Goal: Task Accomplishment & Management: Manage account settings

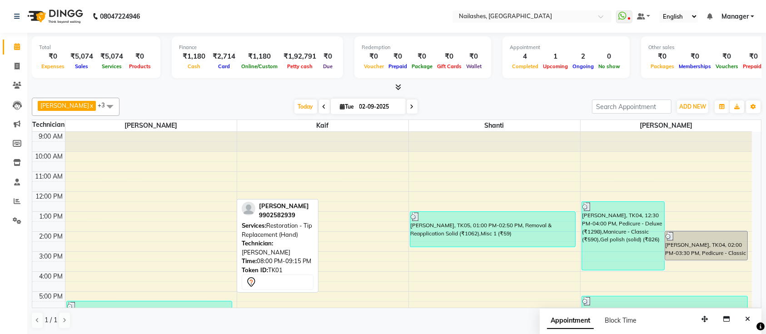
scroll to position [102, 0]
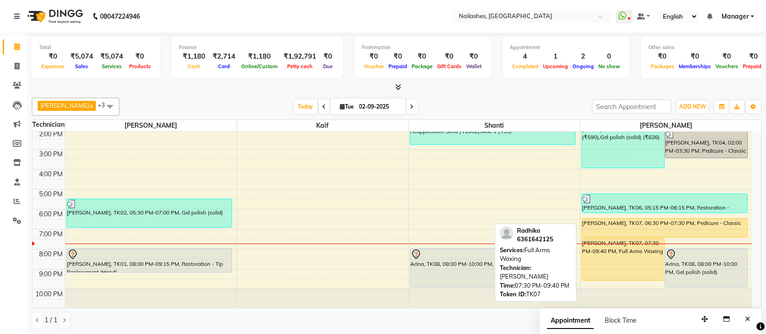
click at [643, 263] on div "[PERSON_NAME], TK07, 07:30 PM-09:40 PM, Full Arms Waxing" at bounding box center [623, 260] width 82 height 42
click at [655, 230] on div "[PERSON_NAME], TK07, 06:30 PM-07:30 PM, Pedicure - Classic" at bounding box center [664, 228] width 165 height 19
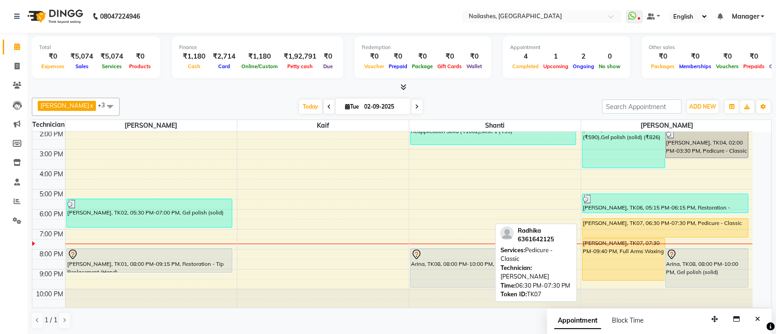
select select "1"
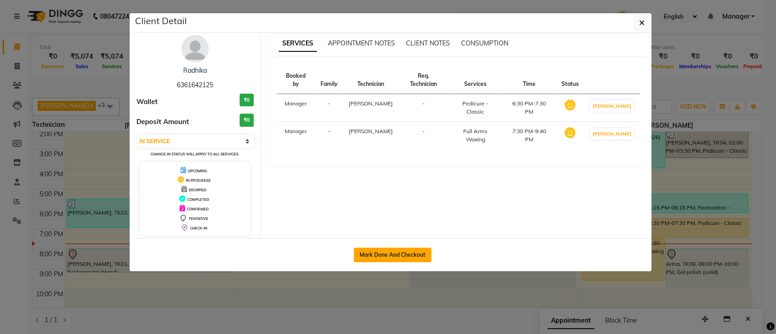
click at [374, 257] on button "Mark Done And Checkout" at bounding box center [393, 255] width 78 height 15
select select "service"
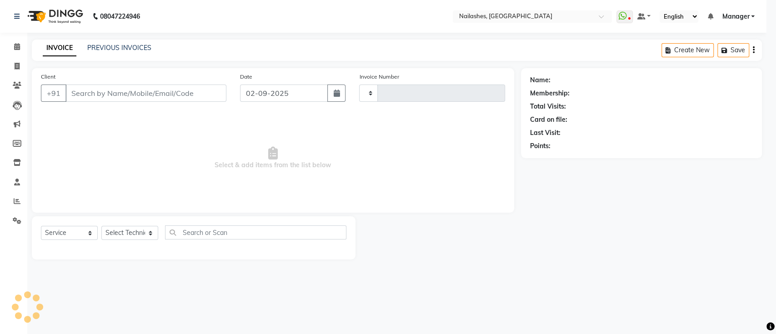
type input "0650"
select select "4407"
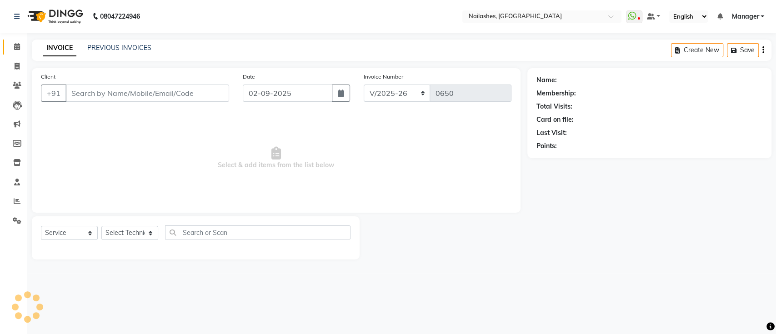
type input "63******25"
select select "33291"
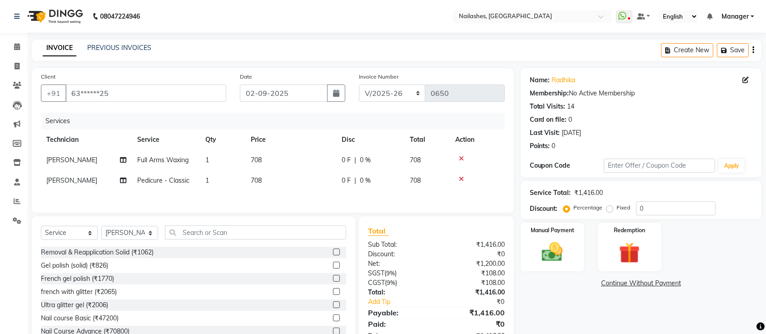
scroll to position [33, 0]
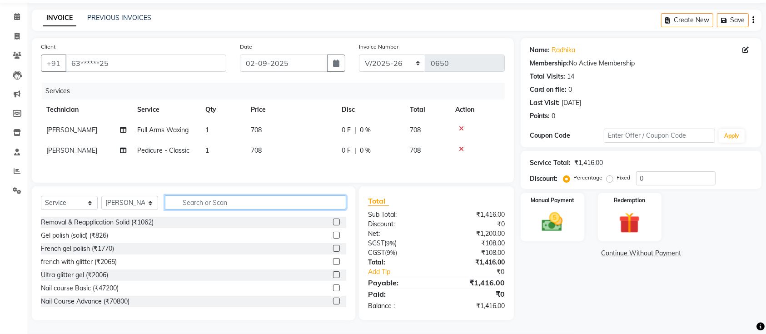
click at [206, 207] on input "text" at bounding box center [255, 202] width 181 height 14
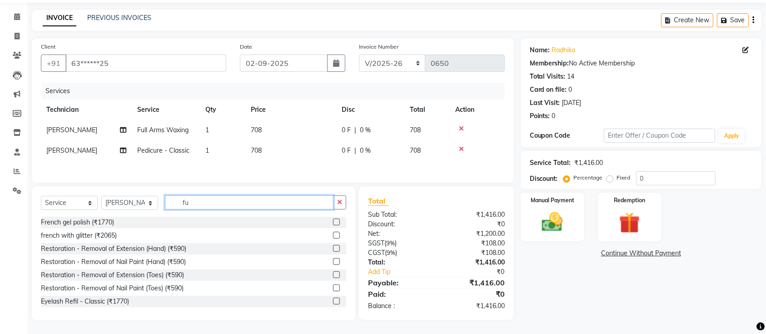
scroll to position [33, 0]
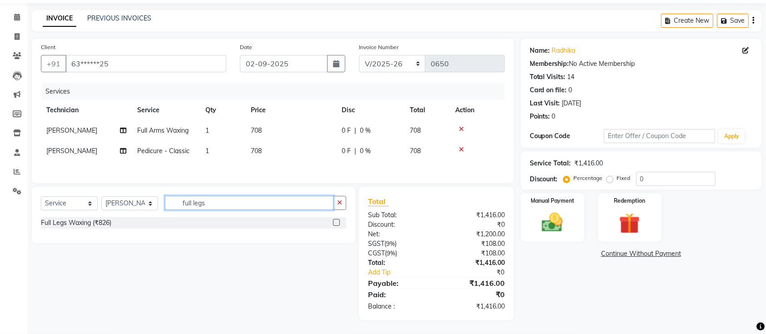
type input "full legs"
click at [335, 221] on label at bounding box center [336, 222] width 7 height 7
click at [335, 221] on input "checkbox" at bounding box center [336, 223] width 6 height 6
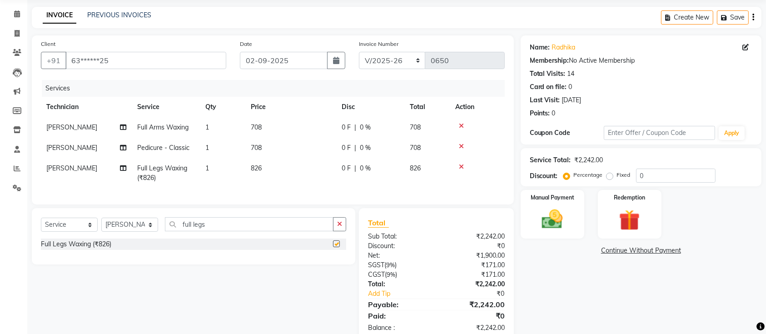
checkbox input "false"
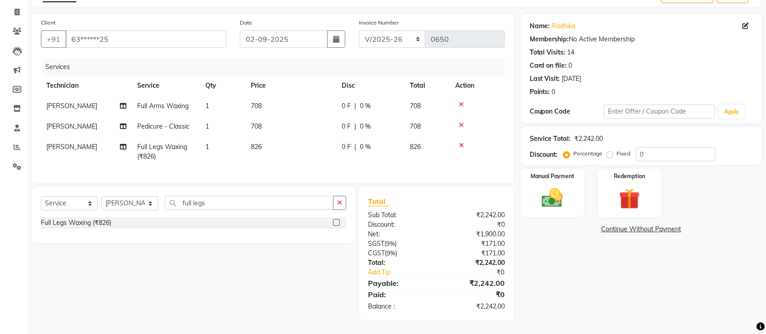
click at [563, 280] on div "Name: Radhika Membership: No Active Membership Total Visits: 14 Card on file: 0…" at bounding box center [645, 167] width 248 height 306
click at [575, 261] on div "Name: Radhika Membership: No Active Membership Total Visits: 14 Card on file: 0…" at bounding box center [645, 167] width 248 height 306
click at [542, 185] on img at bounding box center [552, 197] width 35 height 25
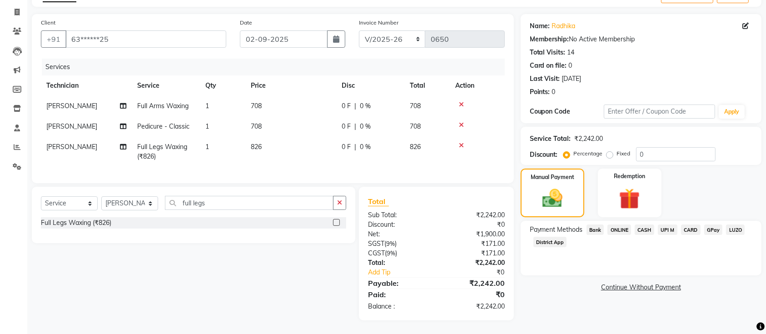
click at [620, 225] on span "ONLINE" at bounding box center [620, 230] width 24 height 10
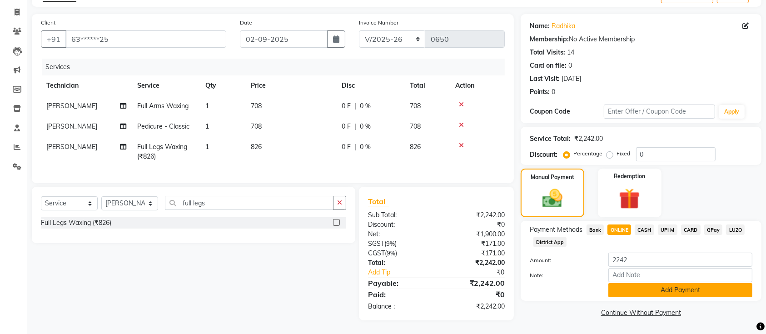
click at [643, 285] on button "Add Payment" at bounding box center [681, 290] width 144 height 14
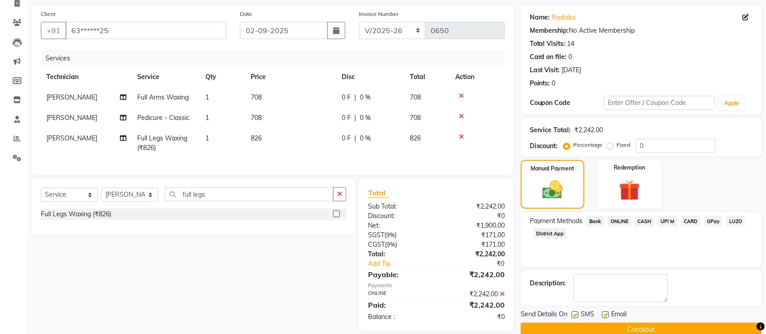
scroll to position [82, 0]
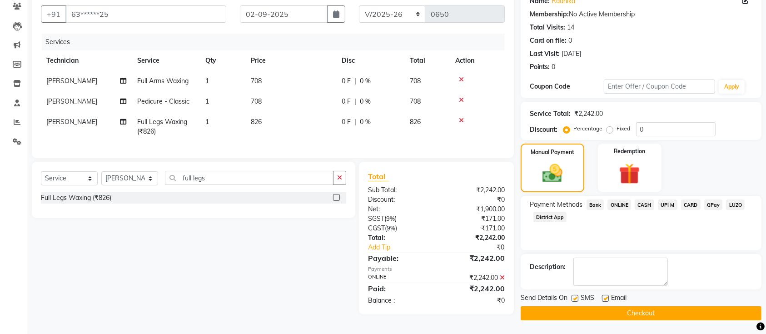
click at [654, 312] on button "Checkout" at bounding box center [641, 313] width 241 height 14
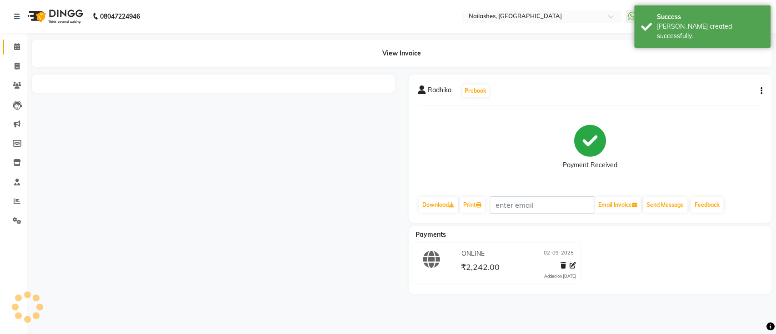
click at [6, 49] on link "Calendar" at bounding box center [14, 47] width 22 height 15
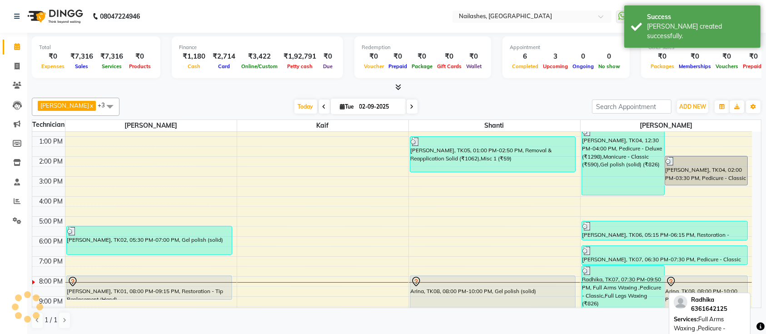
scroll to position [102, 0]
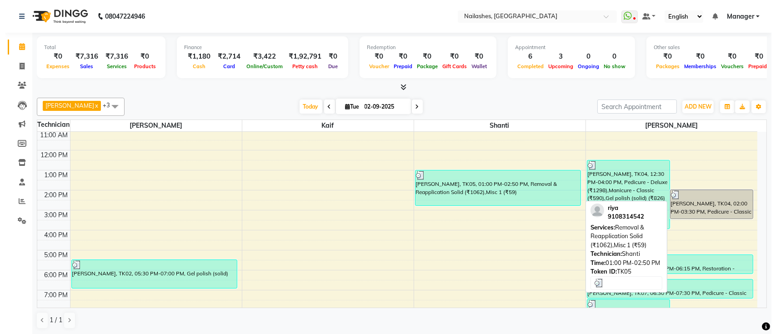
scroll to position [102, 0]
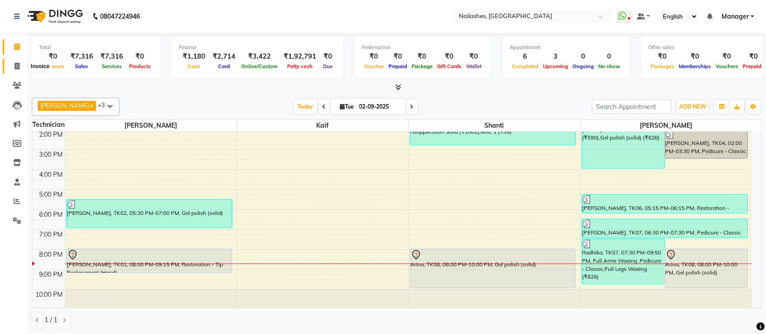
click at [18, 63] on icon at bounding box center [17, 66] width 5 height 7
select select "service"
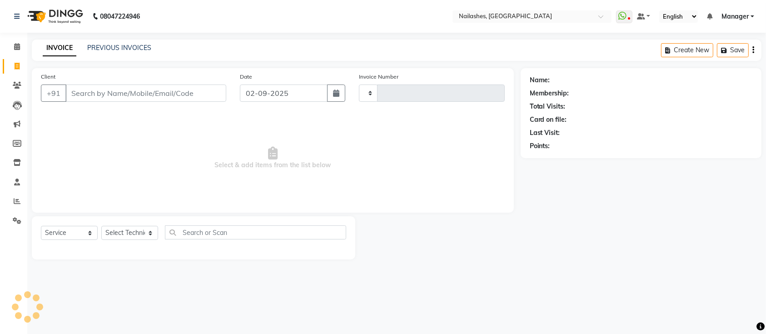
type input "0651"
select select "4407"
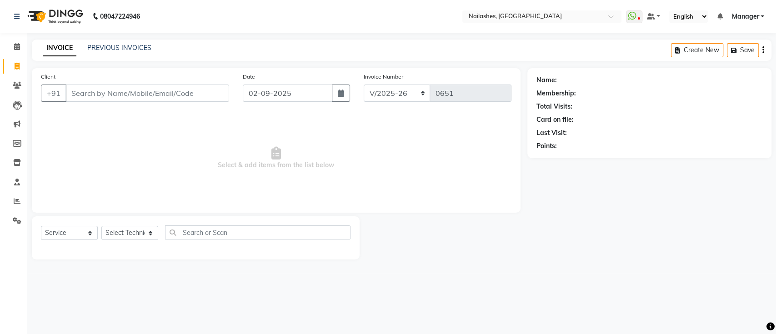
click at [513, 275] on div "08047224946 Select Location × Nailashes, [GEOGRAPHIC_DATA] WhatsApp Status ✕ St…" at bounding box center [388, 167] width 776 height 334
click at [286, 235] on input "text" at bounding box center [257, 232] width 185 height 14
click at [139, 233] on select "Select Technician [PERSON_NAME] Manager Owner [PERSON_NAME]" at bounding box center [129, 233] width 57 height 14
click at [271, 260] on main "INVOICE PREVIOUS INVOICES Create New Save Client +91 Date [DATE] Invoice Number…" at bounding box center [401, 157] width 749 height 234
click at [296, 230] on input "text" at bounding box center [257, 232] width 185 height 14
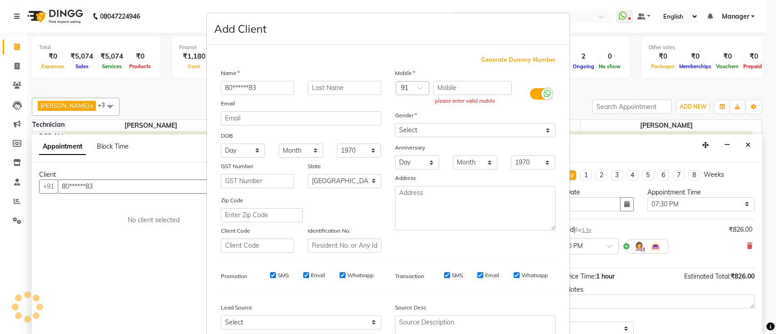
select select "82822"
select select "1170"
select select "tentative"
select select "21"
select select "female"
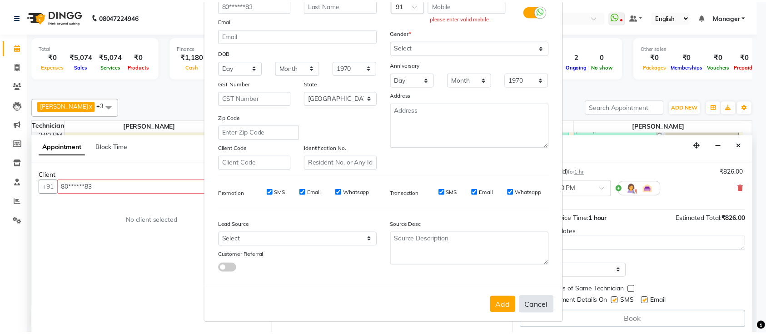
scroll to position [84, 0]
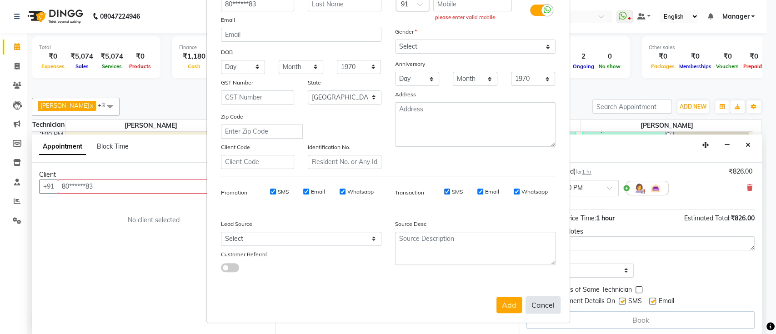
click at [534, 302] on button "Cancel" at bounding box center [542, 304] width 35 height 17
select select
select select "null"
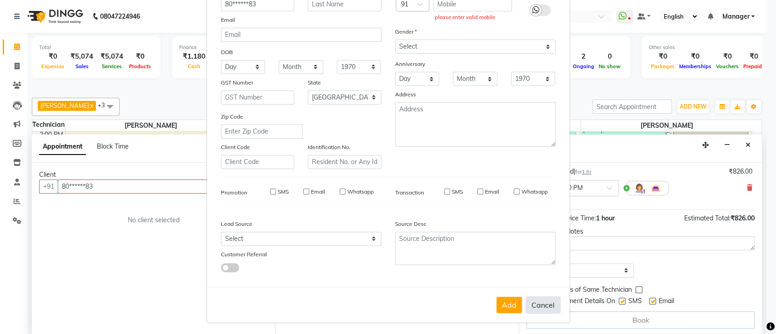
select select
checkbox input "false"
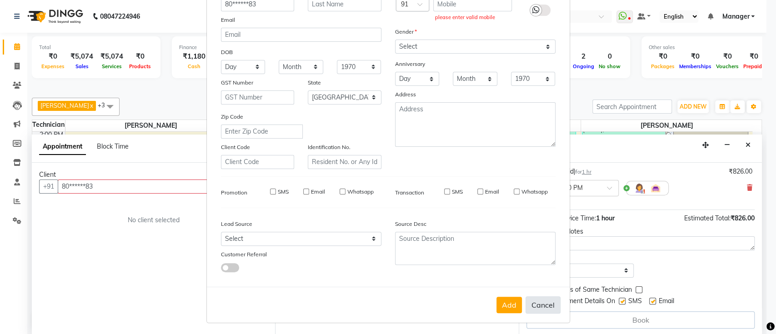
checkbox input "false"
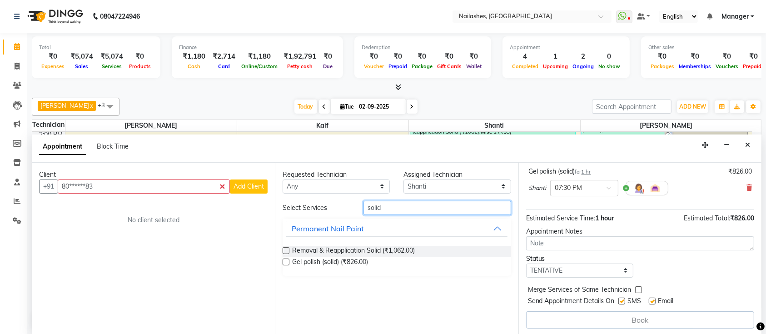
click at [396, 211] on input "solid" at bounding box center [438, 208] width 148 height 14
click at [375, 260] on div "Gel polish (solid) (₹826.00)" at bounding box center [397, 262] width 228 height 11
click at [284, 259] on label at bounding box center [286, 262] width 7 height 7
click at [284, 260] on input "checkbox" at bounding box center [286, 263] width 6 height 6
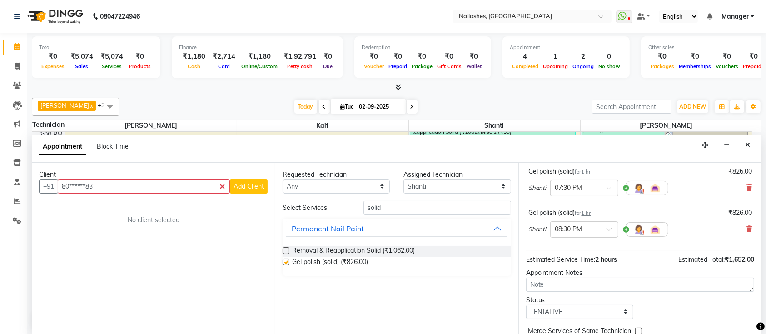
checkbox input "false"
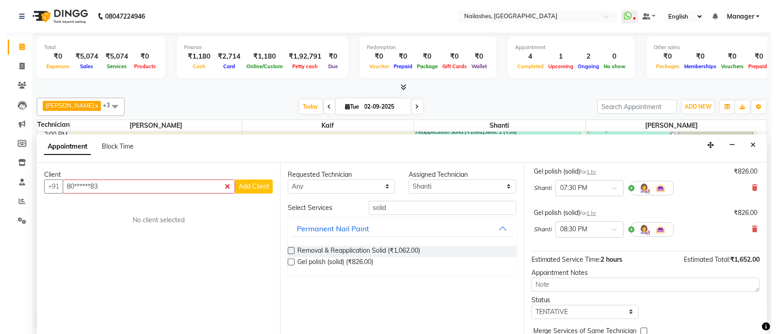
scroll to position [100, 0]
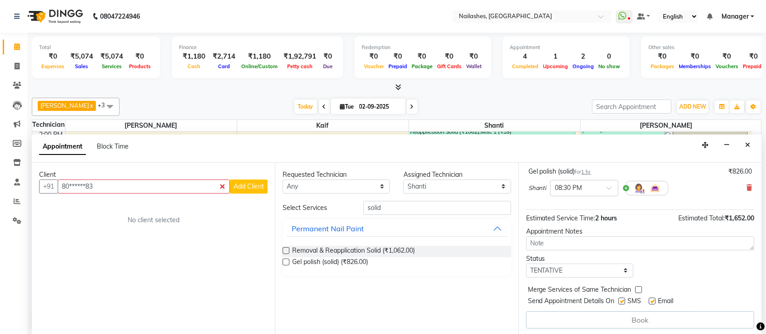
click at [624, 321] on div "Book" at bounding box center [640, 319] width 228 height 17
click at [625, 320] on div "Book" at bounding box center [640, 319] width 228 height 17
click at [250, 187] on span "Add Client" at bounding box center [249, 186] width 30 height 8
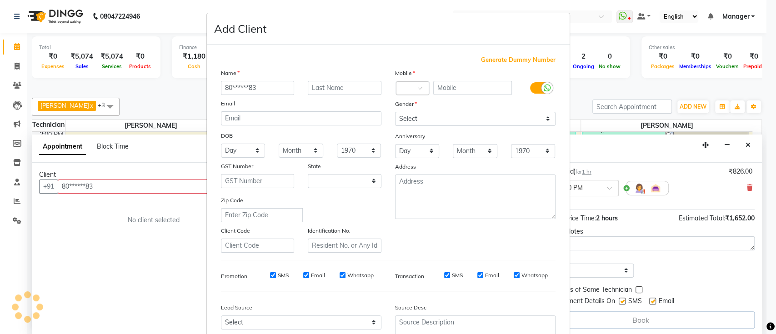
select select "21"
click at [455, 84] on input "text" at bounding box center [472, 88] width 79 height 14
drag, startPoint x: 262, startPoint y: 92, endPoint x: 153, endPoint y: 84, distance: 109.4
click at [153, 84] on ngb-modal-window "Add Client Generate Dummy Number Name 80******83 Email DOB Day 01 02 03 04 05 0…" at bounding box center [388, 167] width 776 height 334
click at [471, 93] on input "text" at bounding box center [472, 88] width 79 height 14
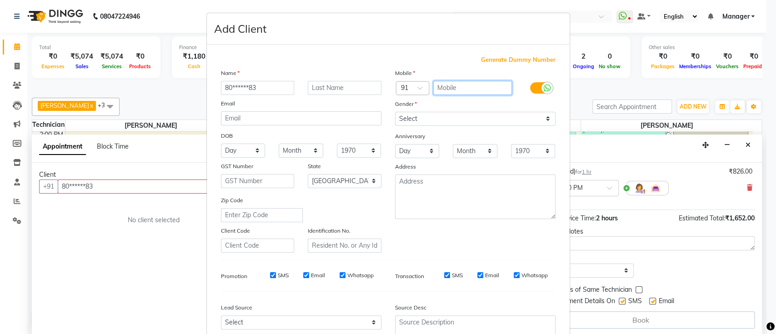
click at [467, 89] on input "text" at bounding box center [472, 88] width 79 height 14
paste input "80******83"
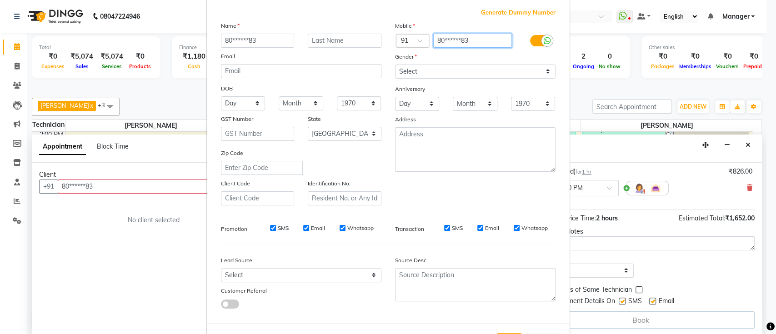
scroll to position [84, 0]
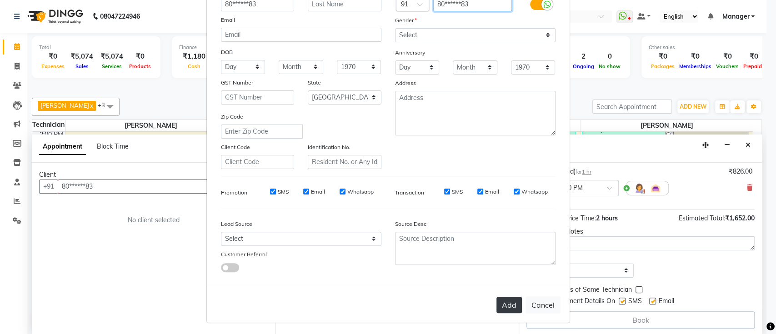
type input "80******83"
click at [502, 297] on button "Add" at bounding box center [508, 305] width 25 height 16
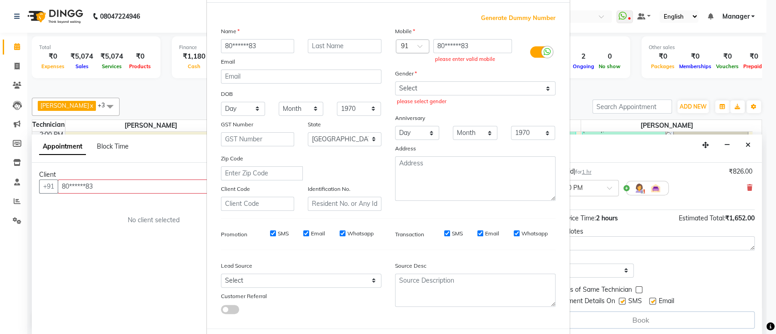
scroll to position [23, 0]
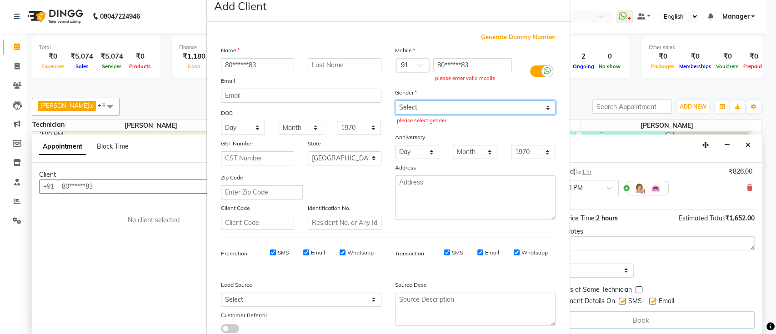
click at [427, 113] on select "Select Male Female Other Prefer Not To Say" at bounding box center [475, 107] width 160 height 14
select select "female"
click at [395, 100] on select "Select Male Female Other Prefer Not To Say" at bounding box center [475, 107] width 160 height 14
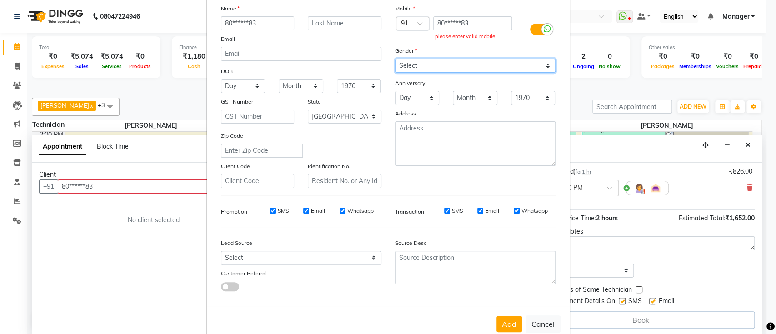
scroll to position [84, 0]
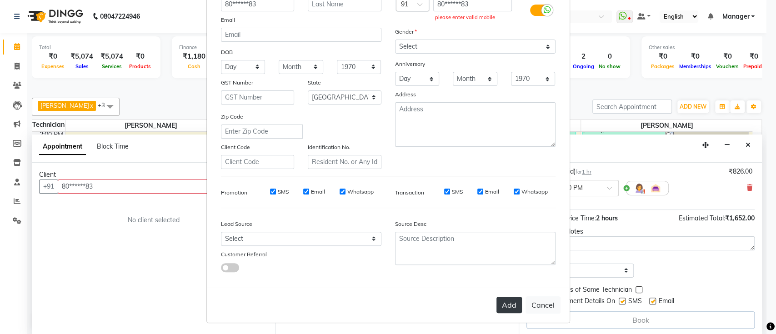
click at [504, 303] on button "Add" at bounding box center [508, 305] width 25 height 16
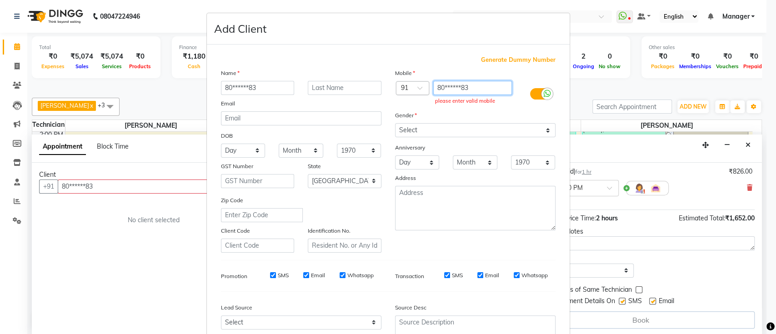
drag, startPoint x: 476, startPoint y: 83, endPoint x: 395, endPoint y: 85, distance: 81.4
click at [395, 85] on div "Country Code × 91 80******83 please enter valid mobile" at bounding box center [475, 94] width 174 height 26
click at [192, 114] on ngb-modal-window "Add Client Generate Dummy Number Name 80******83 Email DOB Day 01 02 03 04 05 0…" at bounding box center [388, 167] width 776 height 334
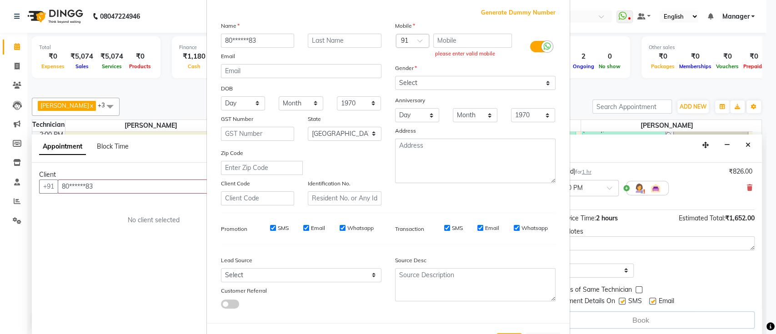
scroll to position [84, 0]
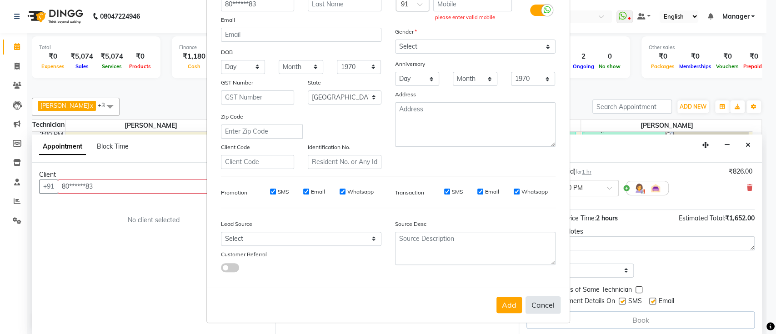
click at [530, 305] on button "Cancel" at bounding box center [542, 304] width 35 height 17
select select
select select "null"
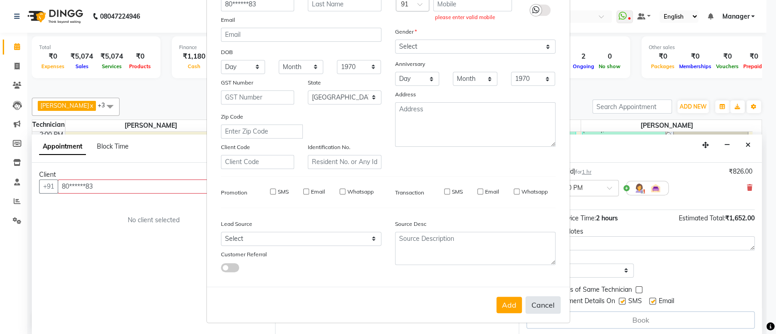
select select
checkbox input "false"
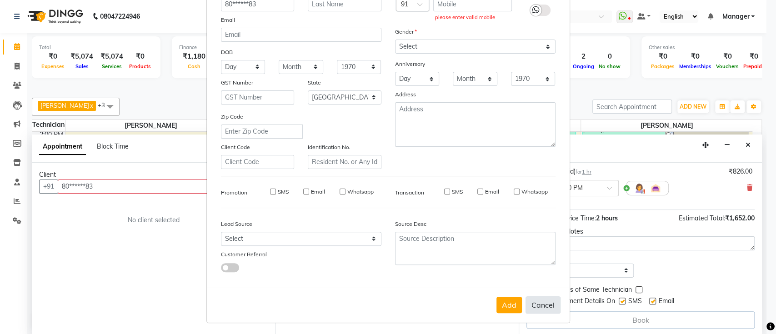
checkbox input "false"
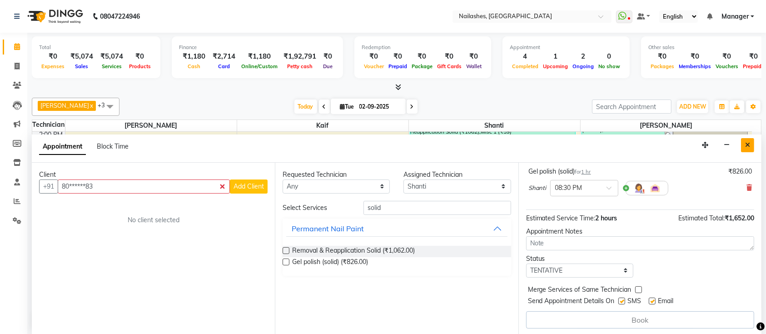
click at [751, 145] on button "Close" at bounding box center [747, 145] width 13 height 14
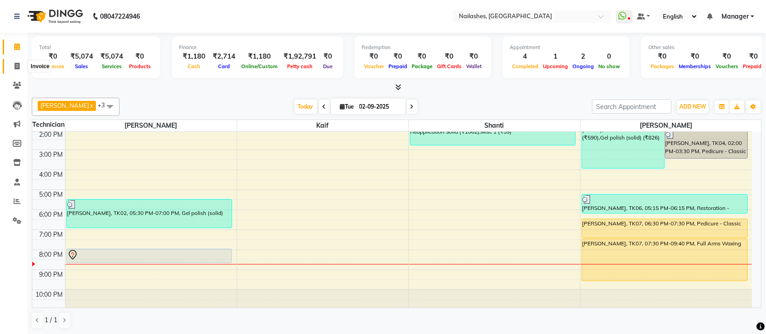
click at [18, 66] on icon at bounding box center [17, 66] width 5 height 7
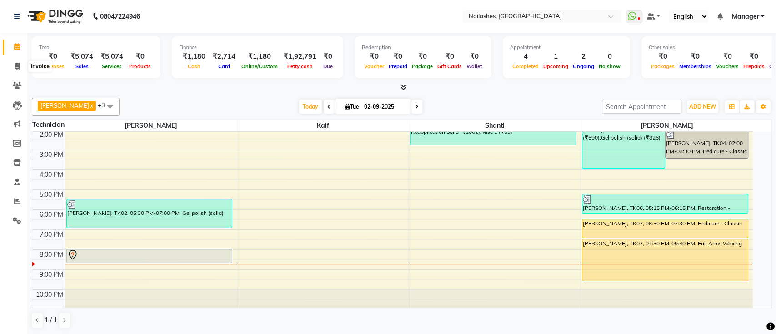
select select "service"
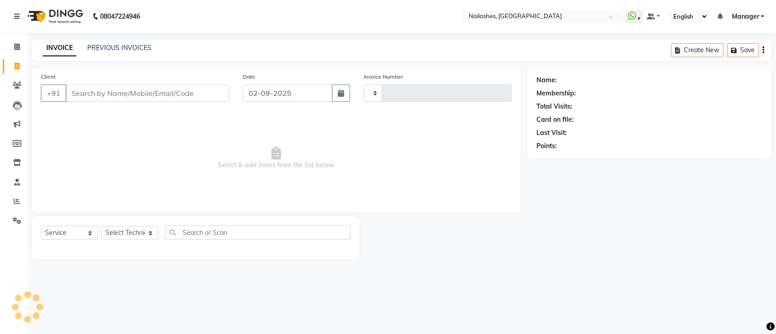
type input "0651"
select select "4407"
click at [180, 96] on input "Client" at bounding box center [147, 93] width 164 height 17
click at [185, 94] on input "Client" at bounding box center [147, 93] width 164 height 17
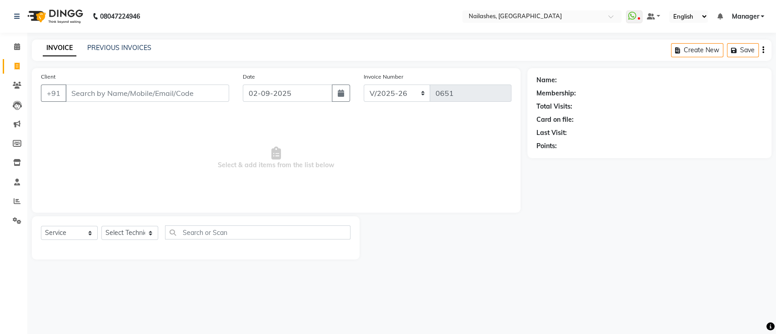
click at [187, 92] on input "Client" at bounding box center [147, 93] width 164 height 17
type input "8970731184"
click at [204, 96] on span "Add Client" at bounding box center [206, 93] width 36 height 9
select select "21"
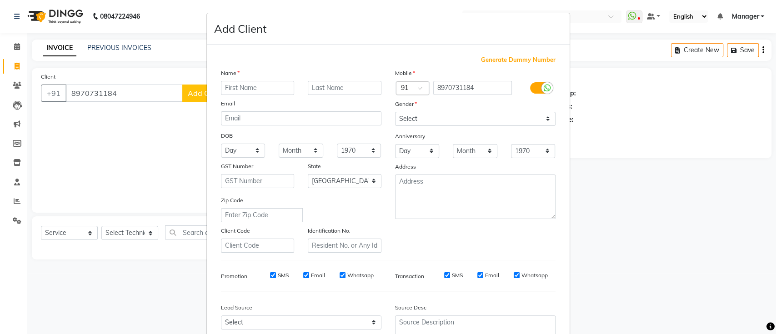
click at [259, 87] on input "text" at bounding box center [258, 88] width 74 height 14
type input "varsha"
click at [408, 118] on select "Select Male Female Other Prefer Not To Say" at bounding box center [475, 119] width 160 height 14
select select "female"
click at [395, 112] on select "Select Male Female Other Prefer Not To Say" at bounding box center [475, 119] width 160 height 14
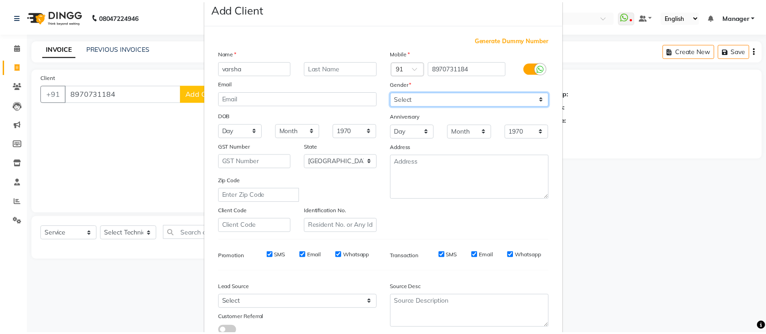
scroll to position [84, 0]
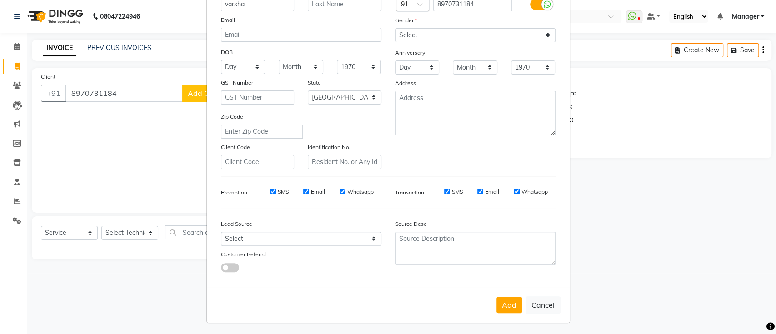
click at [501, 294] on div "Add Cancel" at bounding box center [388, 305] width 363 height 36
click at [496, 297] on button "Add" at bounding box center [508, 305] width 25 height 16
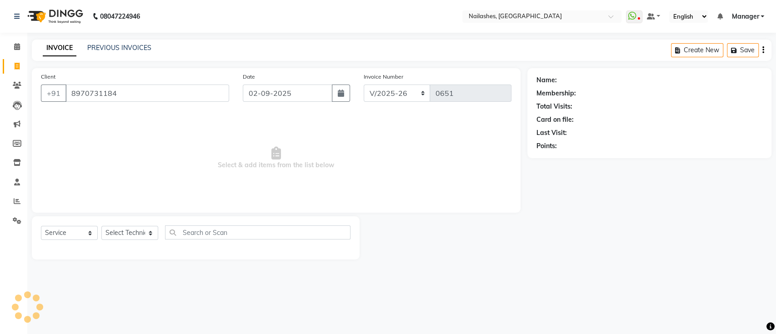
type input "89******84"
select select
select select "null"
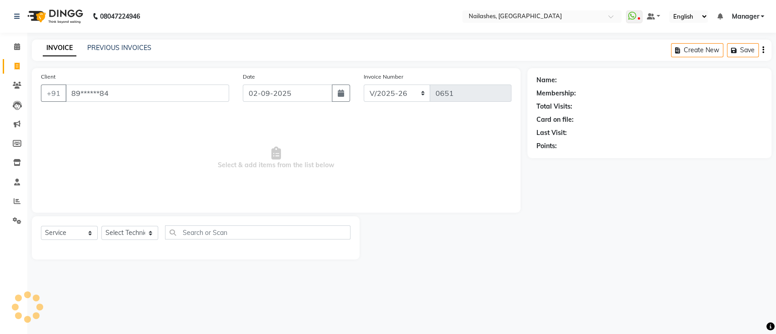
select select
checkbox input "false"
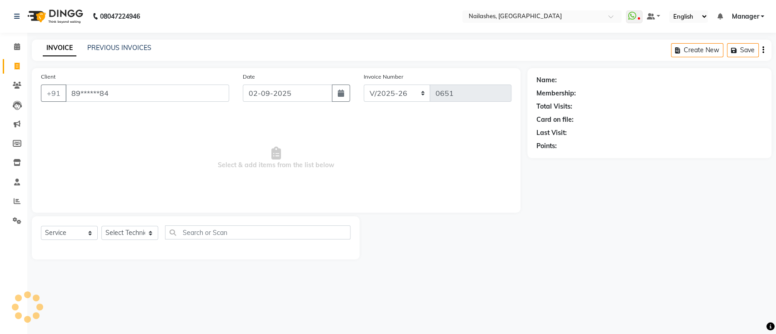
checkbox input "false"
click at [615, 260] on ngb-modal-window "Add Client Generate Dummy Number Name Email DOB Day 01 02 03 04 05 06 07 08 09 …" at bounding box center [388, 167] width 776 height 334
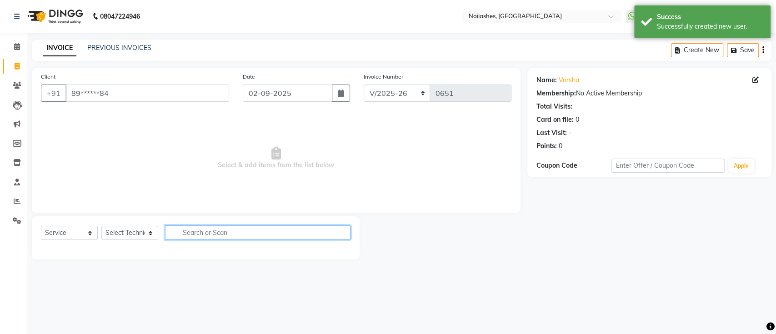
click at [234, 230] on input "text" at bounding box center [257, 232] width 185 height 14
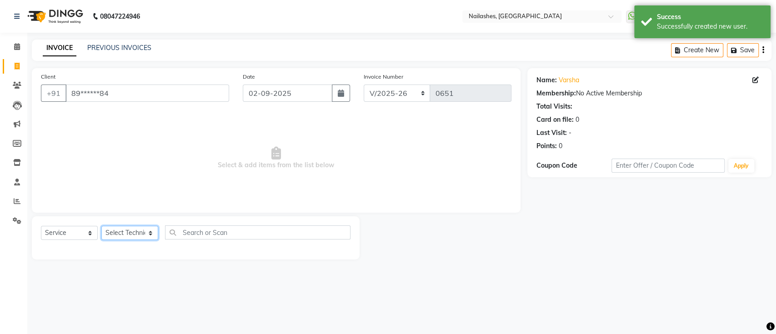
click at [149, 234] on select "Select Technician [PERSON_NAME] Manager Owner [PERSON_NAME]" at bounding box center [129, 233] width 57 height 14
select select "24569"
click at [101, 226] on select "Select Technician [PERSON_NAME] Manager Owner [PERSON_NAME]" at bounding box center [129, 233] width 57 height 14
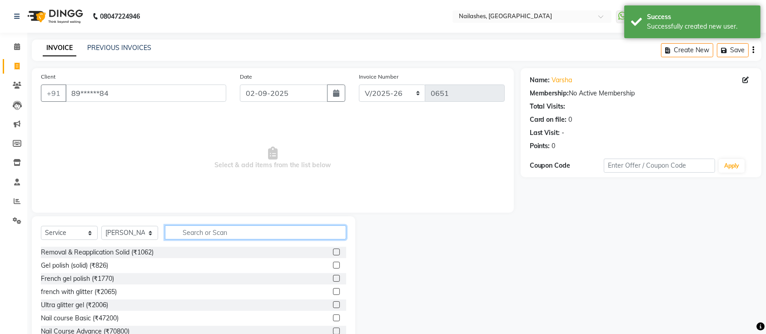
click at [230, 237] on input "text" at bounding box center [255, 232] width 181 height 14
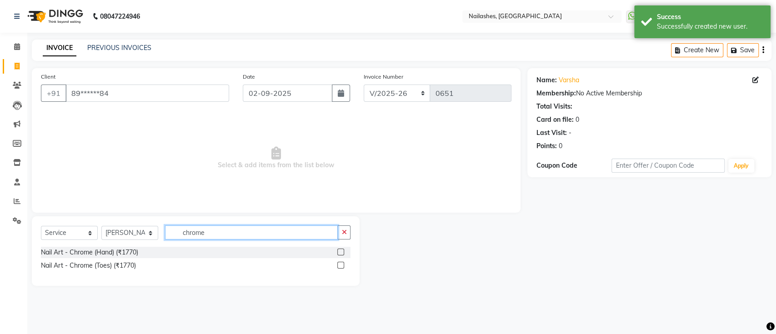
type input "chrome"
click at [338, 250] on label at bounding box center [340, 252] width 7 height 7
click at [338, 250] on input "checkbox" at bounding box center [340, 253] width 6 height 6
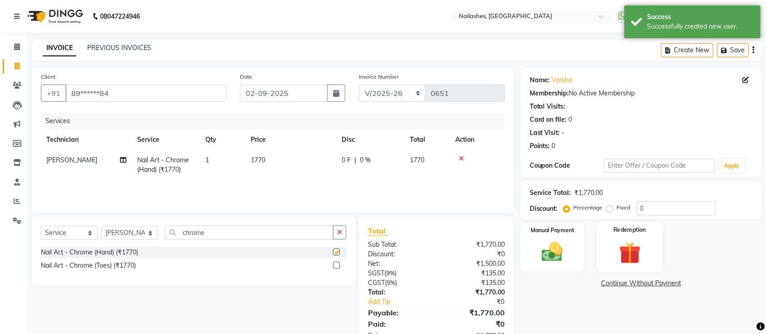
click at [600, 264] on div "Redemption" at bounding box center [630, 247] width 66 height 51
checkbox input "false"
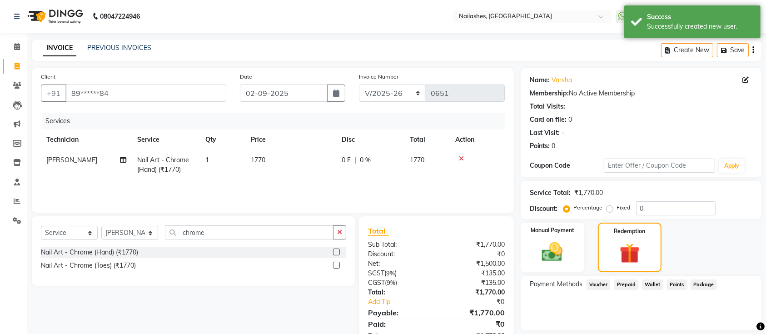
click at [669, 200] on div "Service Total: ₹1,770.00 Discount: Percentage Fixed 0" at bounding box center [641, 200] width 223 height 31
click at [652, 211] on input "0" at bounding box center [676, 208] width 80 height 14
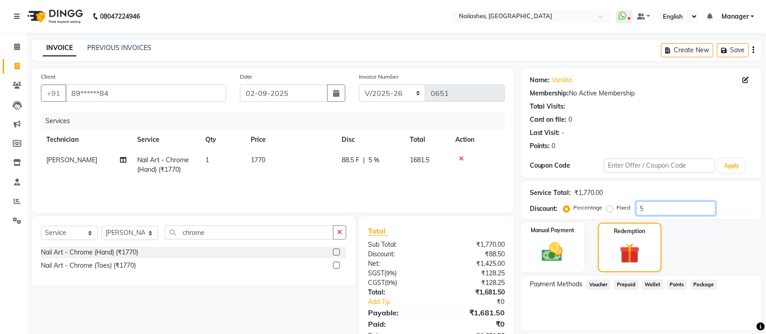
scroll to position [29, 0]
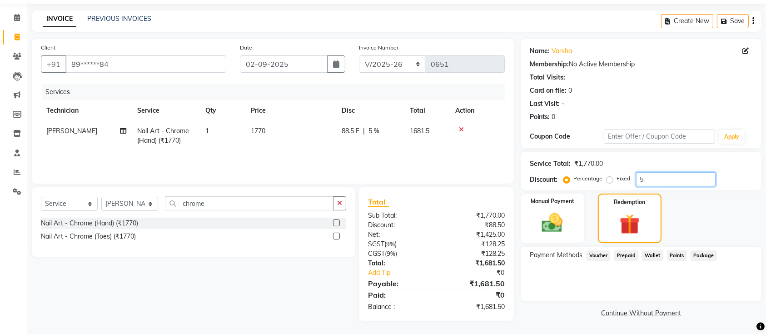
type input "5"
click at [575, 297] on div "Payment Methods Voucher Prepaid Wallet Points Package" at bounding box center [641, 274] width 241 height 55
click at [551, 317] on link "Continue Without Payment" at bounding box center [641, 314] width 237 height 10
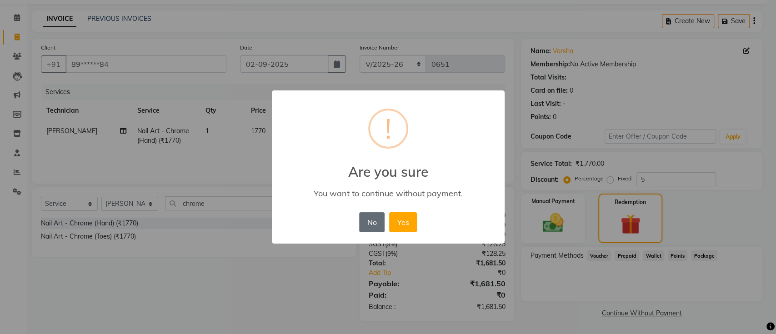
click at [372, 222] on button "No" at bounding box center [371, 222] width 25 height 20
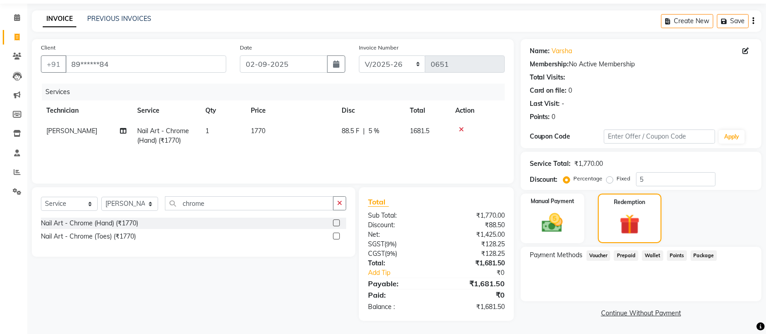
click at [527, 316] on link "Continue Without Payment" at bounding box center [641, 314] width 237 height 10
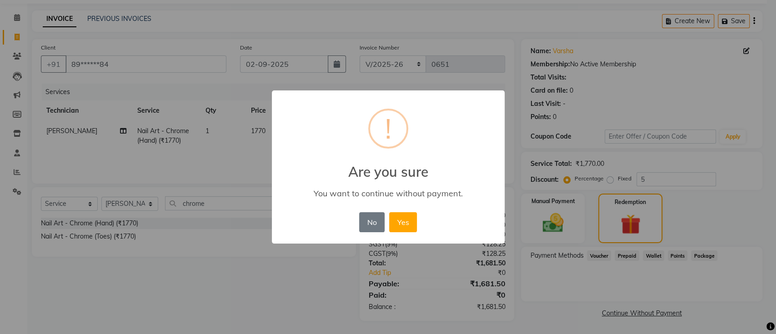
drag, startPoint x: 257, startPoint y: 296, endPoint x: 358, endPoint y: 218, distance: 127.6
click at [280, 279] on div "× ! Are you sure You want to continue without payment. No No Yes" at bounding box center [388, 167] width 776 height 334
click at [385, 218] on button "No" at bounding box center [371, 222] width 25 height 20
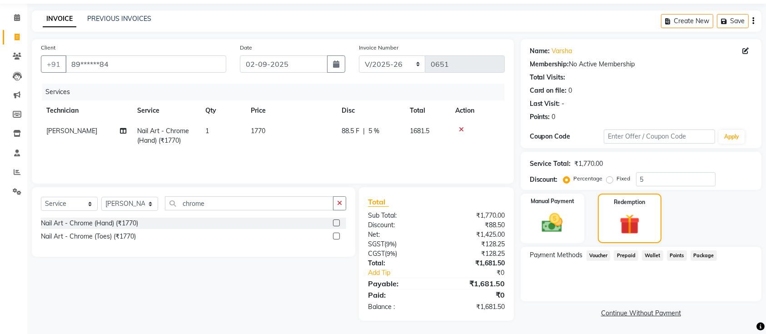
click at [268, 304] on div "Select Service Product Membership Package Voucher Prepaid Gift Card Select Tech…" at bounding box center [190, 254] width 330 height 134
click at [562, 224] on img at bounding box center [552, 222] width 35 height 25
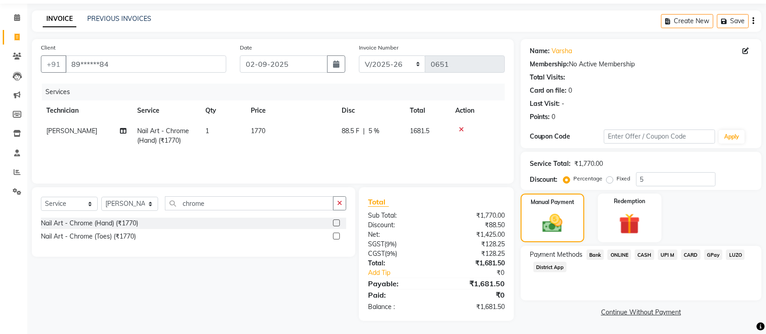
click at [623, 257] on span "ONLINE" at bounding box center [620, 255] width 24 height 10
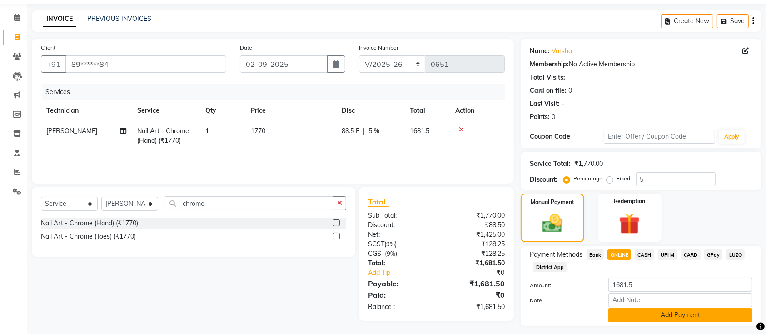
scroll to position [53, 0]
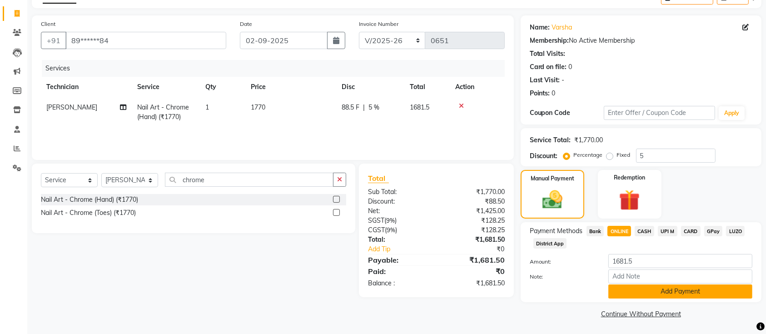
click at [644, 287] on button "Add Payment" at bounding box center [681, 292] width 144 height 14
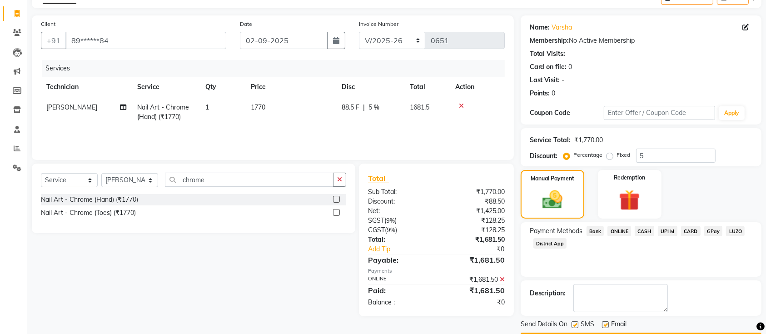
scroll to position [79, 0]
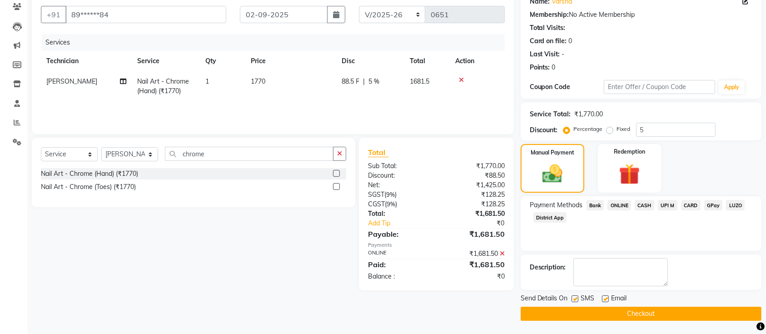
click at [633, 315] on button "Checkout" at bounding box center [641, 314] width 241 height 14
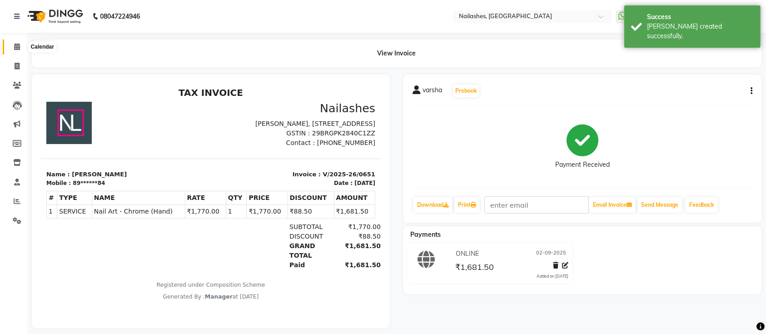
click at [10, 46] on span at bounding box center [17, 47] width 16 height 10
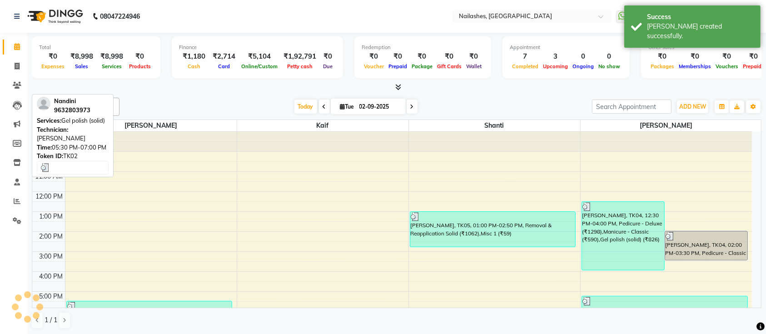
scroll to position [102, 0]
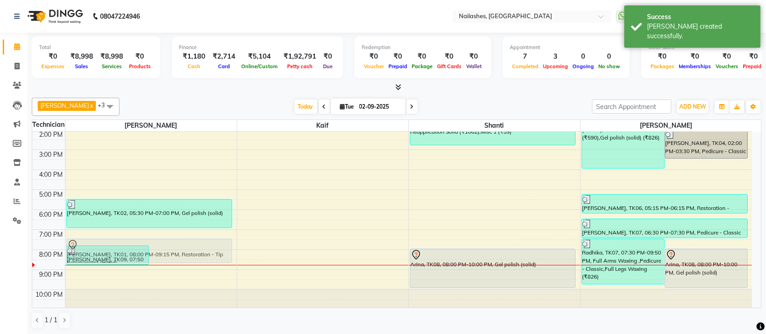
drag, startPoint x: 208, startPoint y: 267, endPoint x: 215, endPoint y: 262, distance: 8.1
click at [215, 262] on div "varsha, TK09, 07:50 PM-08:50 PM, Nail Art - Chrome (Hand) (₹1770) Sandhya Kathm…" at bounding box center [150, 170] width 171 height 280
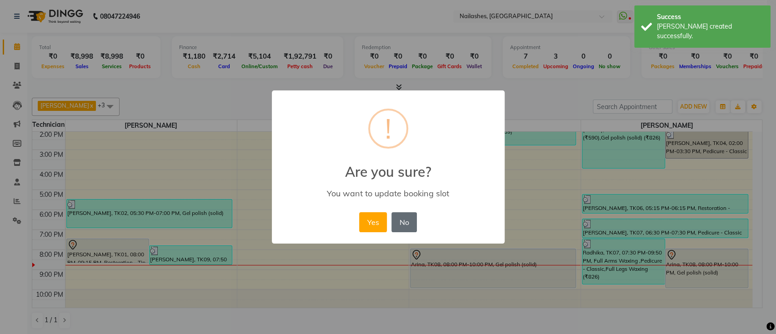
click at [416, 227] on button "No" at bounding box center [403, 222] width 25 height 20
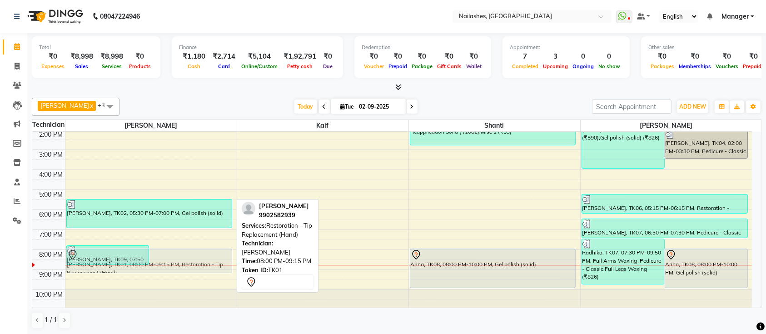
drag, startPoint x: 215, startPoint y: 270, endPoint x: 225, endPoint y: 277, distance: 12.0
click at [225, 277] on div "varsha, TK09, 07:50 PM-08:50 PM, Nail Art - Chrome (Hand) (₹1770) Sandhya Kathm…" at bounding box center [150, 170] width 171 height 280
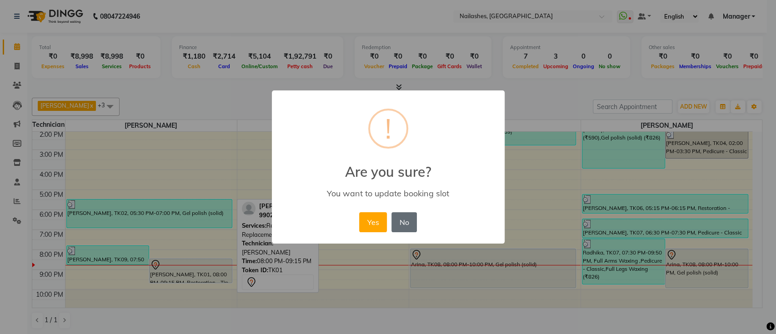
click at [403, 222] on button "No" at bounding box center [403, 222] width 25 height 20
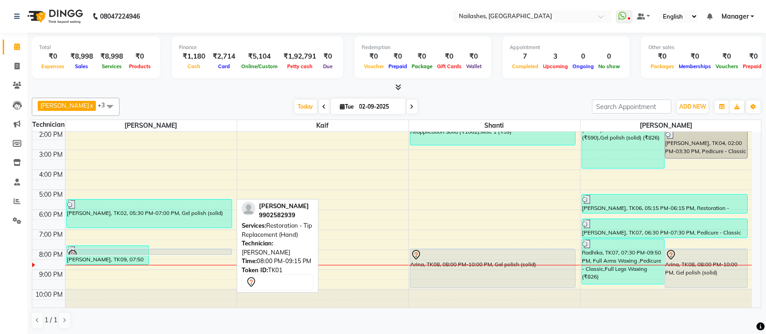
drag, startPoint x: 218, startPoint y: 271, endPoint x: 228, endPoint y: 252, distance: 21.1
click at [228, 252] on div "varsha, TK09, 07:50 PM-08:50 PM, Nail Art - Chrome (Hand) (₹1770) Sandhya Kathm…" at bounding box center [150, 170] width 171 height 280
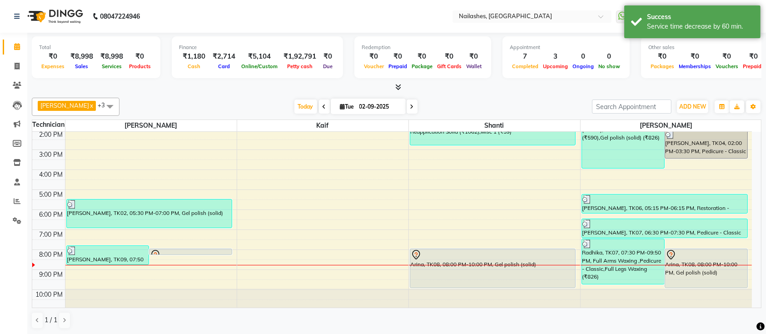
click at [504, 107] on div "Today Tue 02-09-2025" at bounding box center [356, 107] width 464 height 14
click at [432, 92] on div "Total ₹0 Expenses ₹8,998 Sales ₹8,998 Services ₹0 Products Finance ₹1,180 Cash …" at bounding box center [396, 184] width 739 height 302
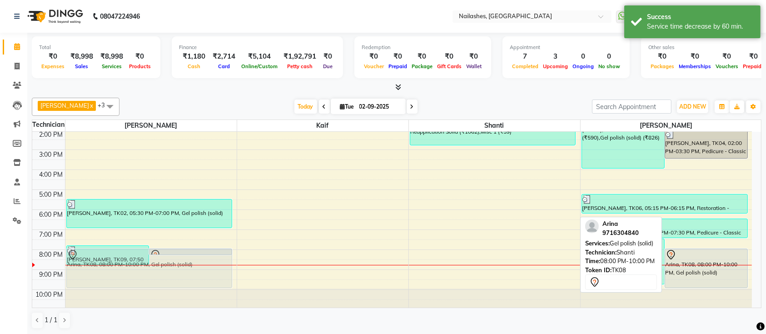
drag, startPoint x: 493, startPoint y: 274, endPoint x: 204, endPoint y: 270, distance: 289.6
click at [204, 270] on tr "varsha, TK09, 07:50 PM-08:50 PM, Nail Art - Chrome (Hand) (₹1770) Sandhya Kathm…" at bounding box center [392, 170] width 720 height 280
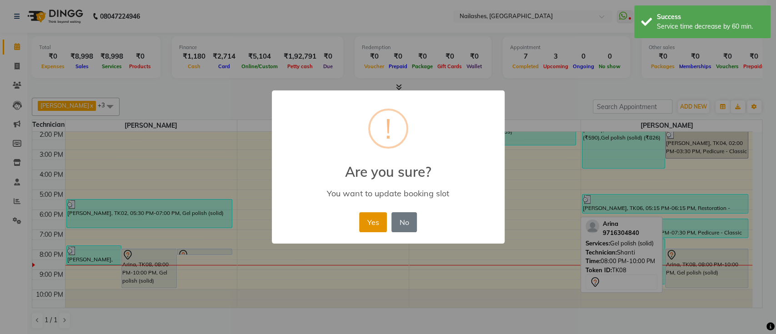
click at [377, 220] on button "Yes" at bounding box center [373, 222] width 28 height 20
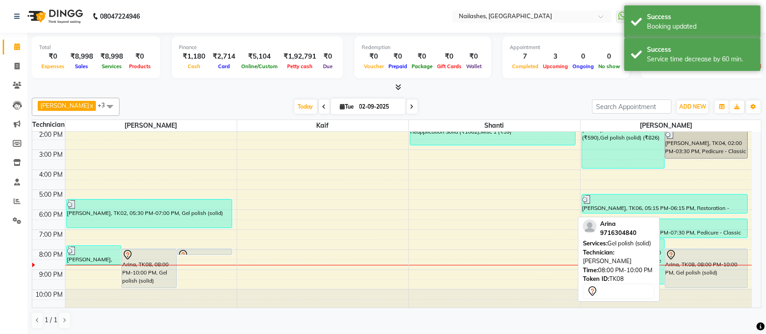
click at [712, 272] on div "Arina, TK08, 08:00 PM-10:00 PM, Gel polish (solid)" at bounding box center [706, 268] width 82 height 39
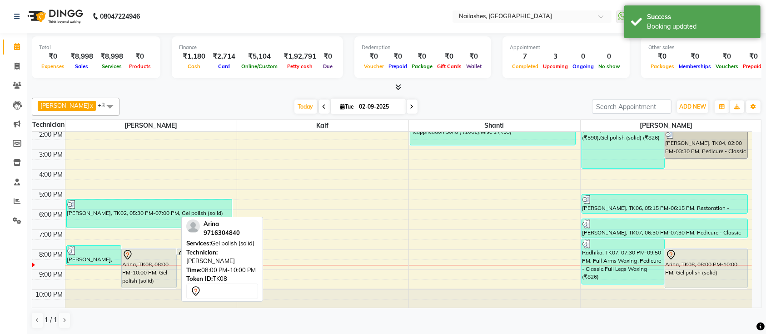
click at [159, 259] on div "Arina, TK08, 08:00 PM-10:00 PM, Gel polish (solid)" at bounding box center [149, 268] width 55 height 39
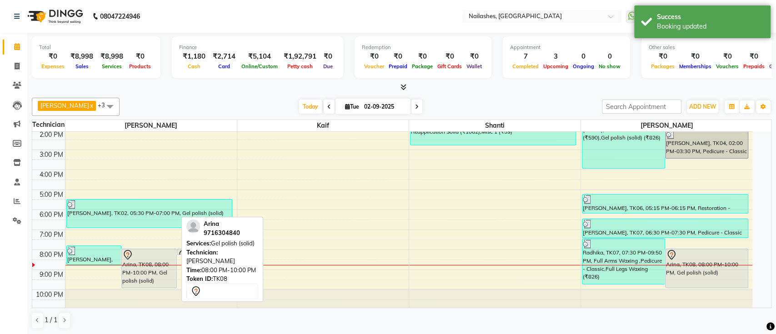
select select "7"
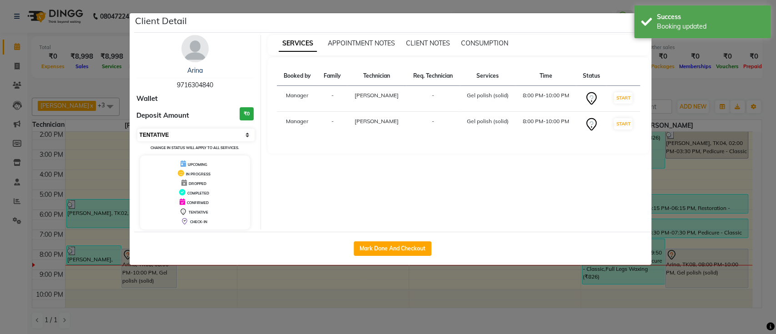
click at [200, 135] on select "Select IN SERVICE CONFIRMED TENTATIVE CHECK IN MARK DONE DROPPED UPCOMING" at bounding box center [196, 135] width 118 height 13
click at [694, 111] on ngb-modal-window "Client Detail Arina 9716304840 Wallet Deposit Amount ₹0 Select IN SERVICE CONFI…" at bounding box center [388, 167] width 776 height 334
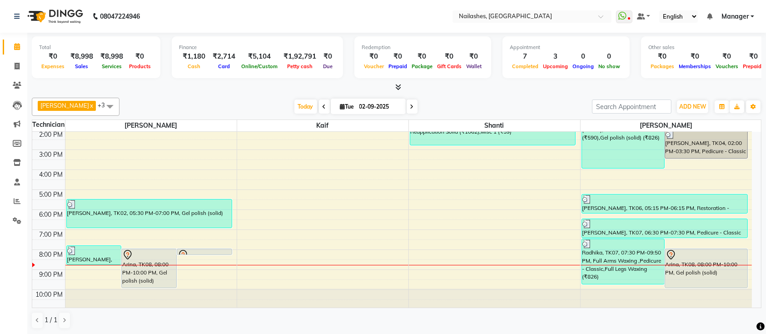
scroll to position [0, 0]
click at [425, 92] on div "Total ₹0 Expenses ₹8,998 Sales ₹8,998 Services ₹0 Products Finance ₹1,180 Cash …" at bounding box center [396, 184] width 739 height 302
click at [295, 105] on span "Today" at bounding box center [306, 107] width 23 height 14
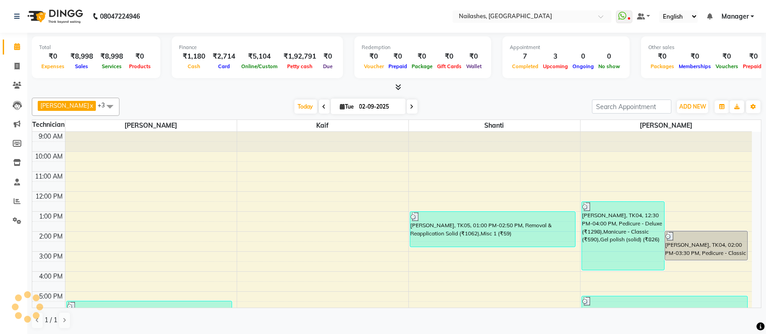
scroll to position [102, 0]
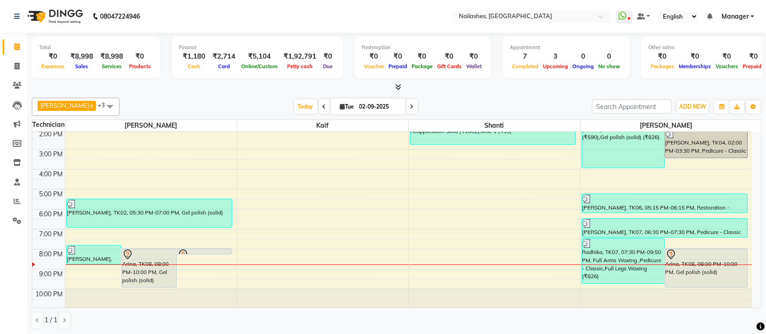
click at [263, 96] on div "Ismail x Shanti x Sushma x Kaif x +3 UnSelect All Ismail Kaif Shanti Sushma Tod…" at bounding box center [397, 213] width 730 height 239
click at [452, 99] on div "Ismail x Shanti x Sushma x Kaif x +3 UnSelect All Ismail Kaif Shanti Sushma Tod…" at bounding box center [397, 107] width 730 height 18
click at [295, 105] on span "Today" at bounding box center [306, 107] width 23 height 14
click at [196, 100] on div "Today Tue 02-09-2025" at bounding box center [356, 107] width 464 height 14
click at [18, 66] on icon at bounding box center [17, 66] width 5 height 7
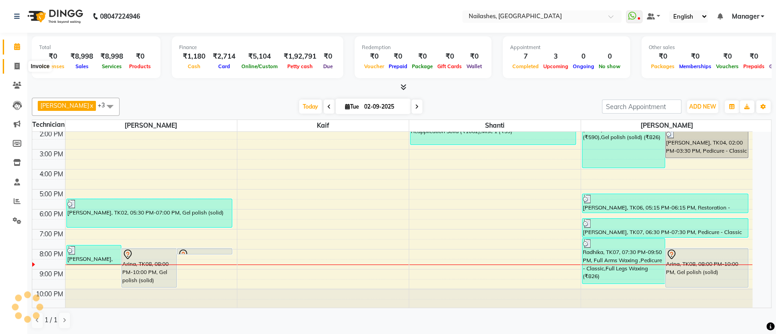
select select "4407"
select select "service"
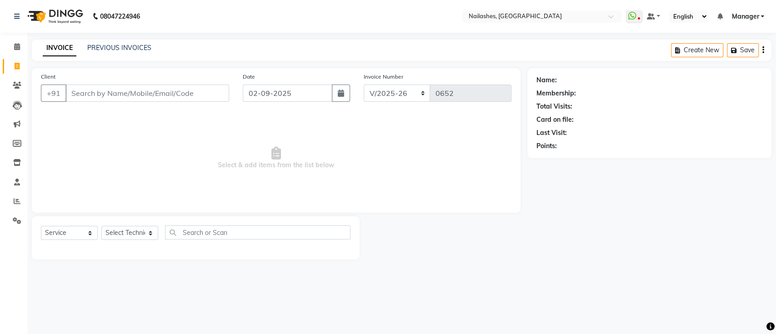
click at [151, 95] on input "Client" at bounding box center [147, 93] width 164 height 17
click at [152, 94] on input "Client" at bounding box center [147, 93] width 164 height 17
click at [127, 221] on div "Select Service Product Membership Package Voucher Prepaid Gift Card Select Tech…" at bounding box center [196, 237] width 328 height 43
click at [115, 236] on select "Select Technician [PERSON_NAME] Manager Owner [PERSON_NAME]" at bounding box center [129, 233] width 57 height 14
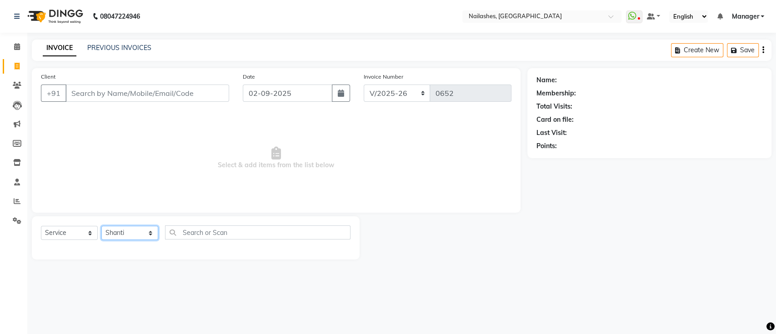
click at [101, 226] on select "Select Technician [PERSON_NAME] Manager Owner [PERSON_NAME]" at bounding box center [129, 233] width 57 height 14
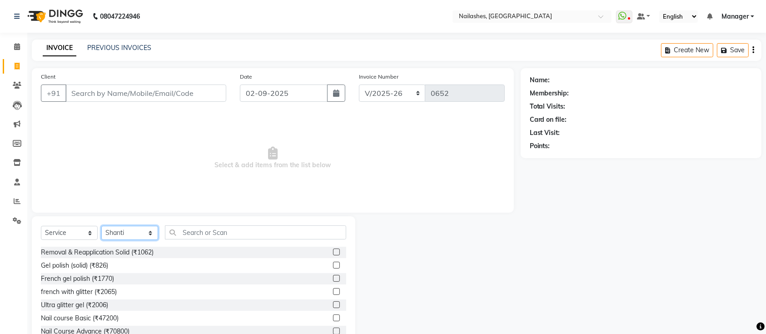
click at [125, 231] on select "Select Technician [PERSON_NAME] Manager Owner [PERSON_NAME]" at bounding box center [129, 233] width 57 height 14
select select "33291"
click at [101, 226] on select "Select Technician [PERSON_NAME] Manager Owner [PERSON_NAME]" at bounding box center [129, 233] width 57 height 14
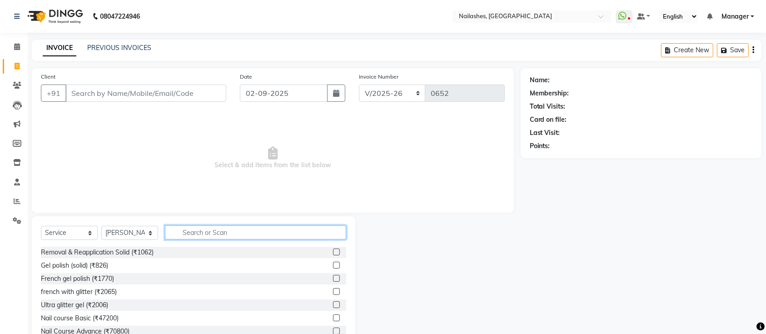
click at [212, 226] on input "text" at bounding box center [255, 232] width 181 height 14
click at [214, 234] on input "text" at bounding box center [255, 232] width 181 height 14
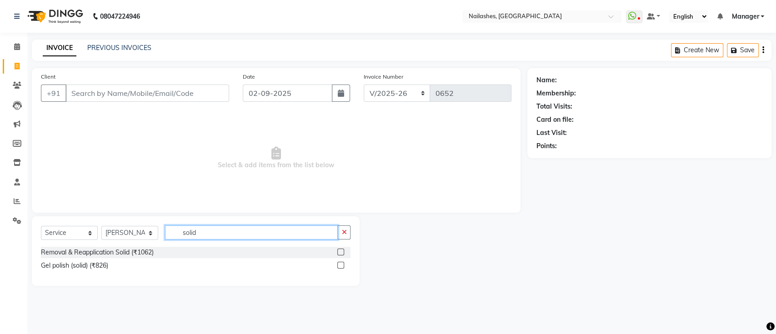
type input "solid"
click at [341, 265] on label at bounding box center [340, 265] width 7 height 7
click at [341, 265] on input "checkbox" at bounding box center [340, 266] width 6 height 6
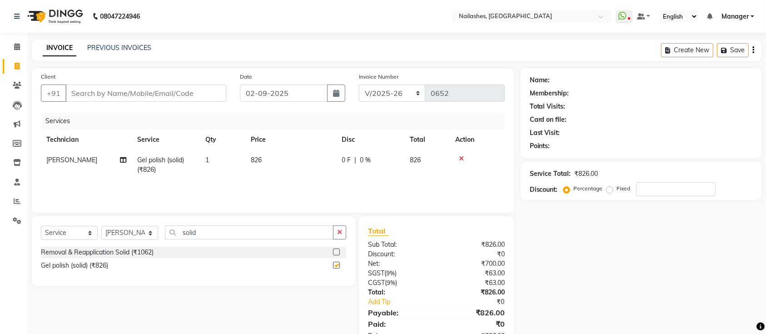
click at [422, 260] on div "Net:" at bounding box center [398, 264] width 75 height 10
checkbox input "false"
drag, startPoint x: 199, startPoint y: 235, endPoint x: 65, endPoint y: 228, distance: 134.2
click at [65, 228] on div "Select Service Product Membership Package Voucher Prepaid Gift Card Select Tech…" at bounding box center [193, 235] width 305 height 21
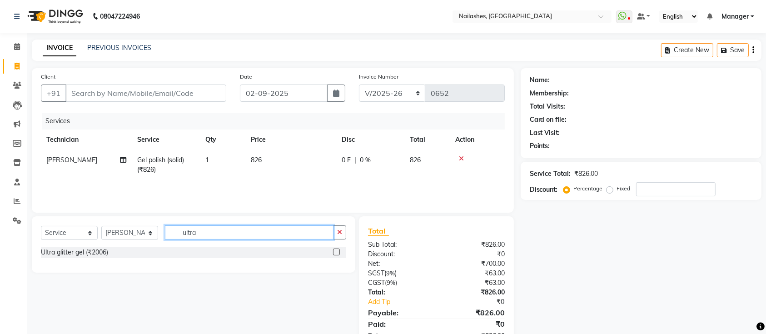
type input "ultra"
click at [126, 255] on div "Ultra glitter gel (₹2006)" at bounding box center [193, 252] width 305 height 11
click at [342, 250] on div at bounding box center [339, 252] width 13 height 11
click at [338, 249] on label at bounding box center [336, 252] width 7 height 7
click at [338, 250] on input "checkbox" at bounding box center [336, 253] width 6 height 6
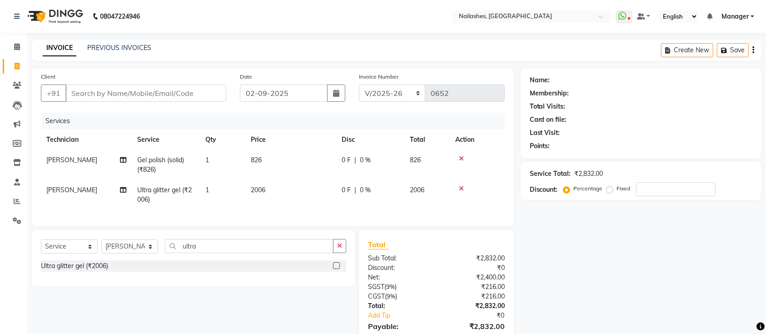
checkbox input "false"
click at [294, 200] on td "2006" at bounding box center [290, 195] width 91 height 30
select select "33291"
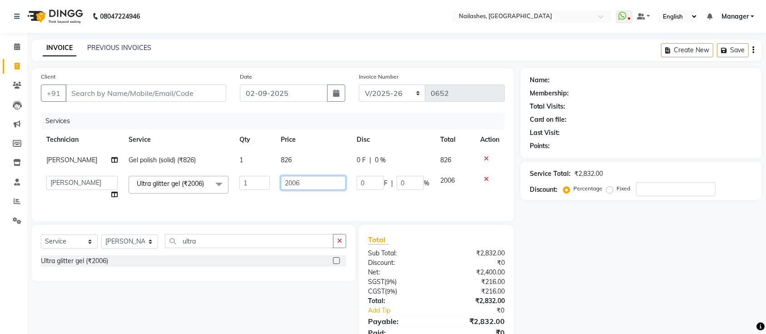
click at [307, 189] on input "2006" at bounding box center [313, 183] width 65 height 14
click at [315, 188] on input "2006" at bounding box center [313, 183] width 65 height 14
type input "2"
type input "177"
click at [275, 195] on td "177" at bounding box center [312, 187] width 75 height 35
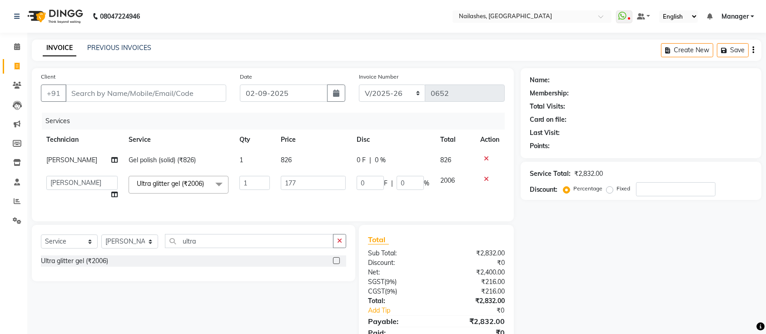
select select "33291"
click at [251, 184] on input "1" at bounding box center [255, 183] width 30 height 14
type input "1"
type input "4"
click at [560, 231] on div "Name: Membership: Total Visits: Card on file: Last Visit: Points: Service Total…" at bounding box center [645, 213] width 248 height 290
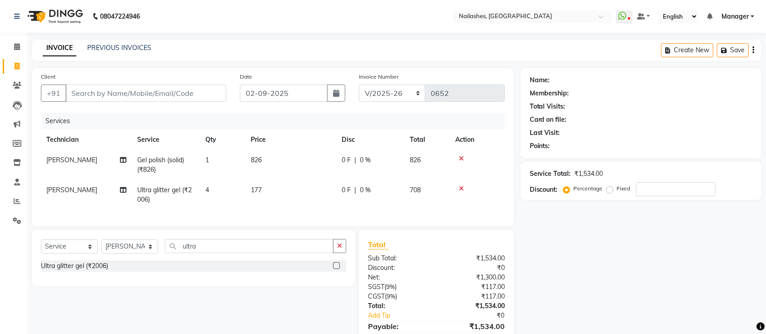
click at [593, 236] on div "Name: Membership: Total Visits: Card on file: Last Visit: Points: Service Total…" at bounding box center [645, 215] width 248 height 295
click at [210, 253] on input "ultra" at bounding box center [249, 246] width 169 height 14
type input "u"
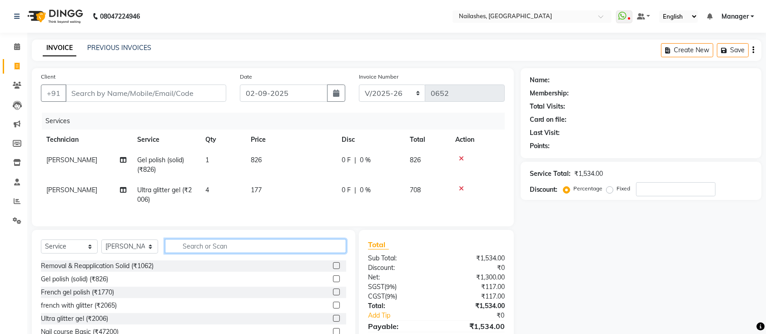
click at [210, 253] on input "text" at bounding box center [255, 246] width 181 height 14
click at [230, 253] on input "text" at bounding box center [255, 246] width 181 height 14
type input "g"
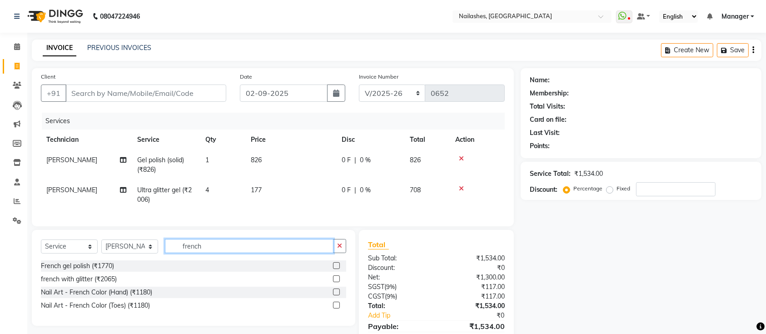
type input "french"
click at [336, 282] on label at bounding box center [336, 278] width 7 height 7
click at [336, 282] on input "checkbox" at bounding box center [336, 279] width 6 height 6
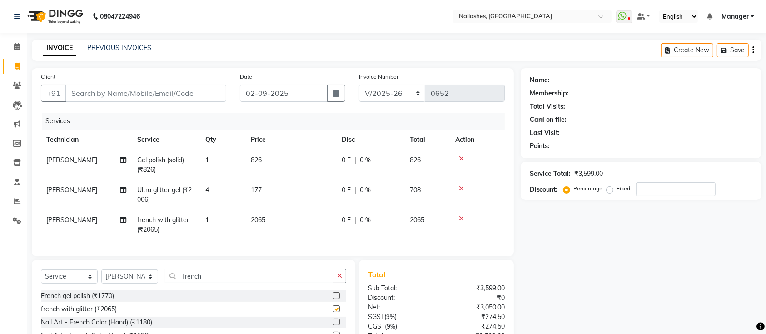
checkbox input "false"
click at [276, 223] on td "2065" at bounding box center [290, 225] width 91 height 30
select select "33291"
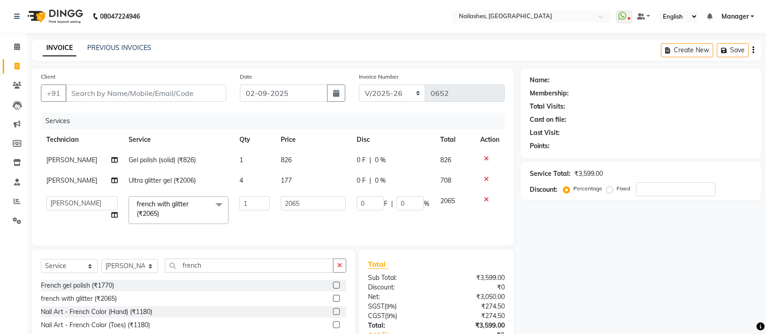
click at [299, 216] on td "2065" at bounding box center [312, 210] width 75 height 39
click at [316, 199] on input "2065" at bounding box center [313, 203] width 65 height 14
type input "2"
type input "118"
click at [250, 193] on tbody "Sushma Gel polish (solid) (₹826) 1 826 0 F | 0 % 826 Sushma Ultra glitter gel (…" at bounding box center [273, 190] width 464 height 80
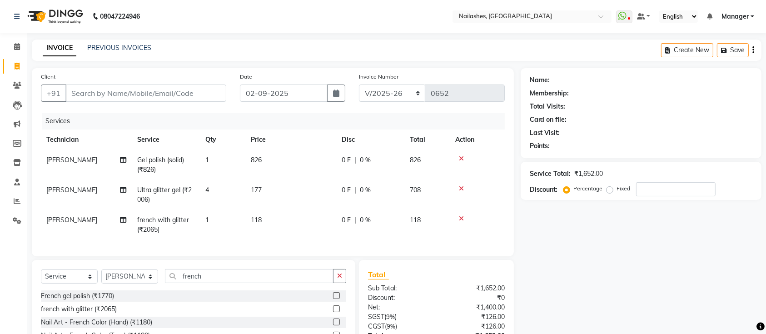
click at [225, 221] on td "1" at bounding box center [222, 225] width 45 height 30
select select "33291"
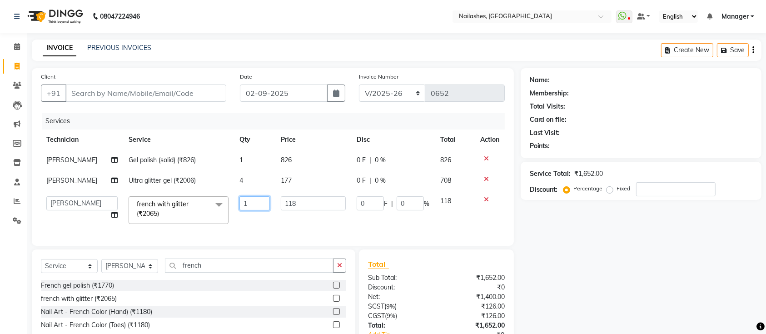
drag, startPoint x: 268, startPoint y: 209, endPoint x: 255, endPoint y: 207, distance: 13.4
click at [264, 207] on td "1" at bounding box center [254, 210] width 41 height 39
click at [255, 207] on input "1" at bounding box center [255, 203] width 30 height 14
type input "6"
click at [607, 303] on div "Name: Membership: Total Visits: Card on file: Last Visit: Points: Service Total…" at bounding box center [645, 225] width 248 height 315
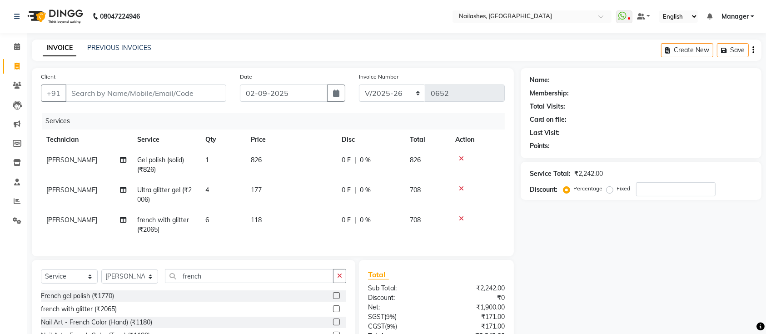
drag, startPoint x: 217, startPoint y: 274, endPoint x: 174, endPoint y: 293, distance: 47.2
click at [174, 293] on div "Select Service Product Membership Package Voucher Prepaid Gift Card Select Tech…" at bounding box center [194, 308] width 324 height 96
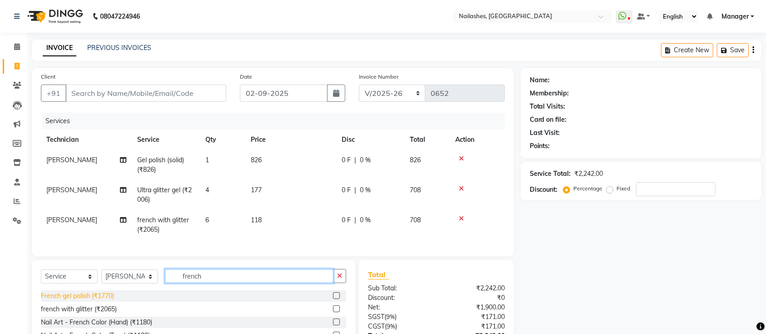
drag, startPoint x: 235, startPoint y: 282, endPoint x: 72, endPoint y: 304, distance: 165.0
click at [72, 303] on div "Select Service Product Membership Package Voucher Prepaid Gift Card Select Tech…" at bounding box center [194, 308] width 324 height 96
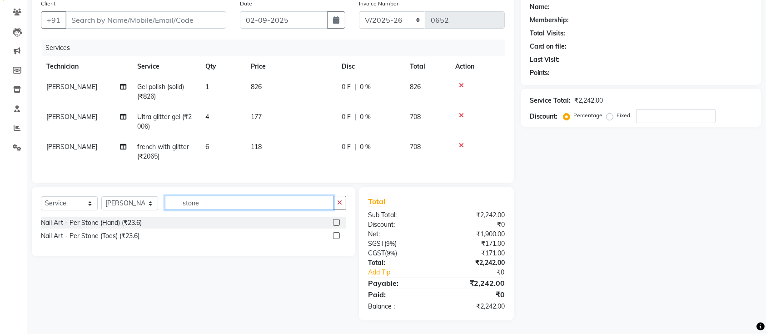
scroll to position [82, 0]
type input "stone"
click at [336, 222] on label at bounding box center [336, 222] width 7 height 7
click at [336, 222] on input "checkbox" at bounding box center [336, 223] width 6 height 6
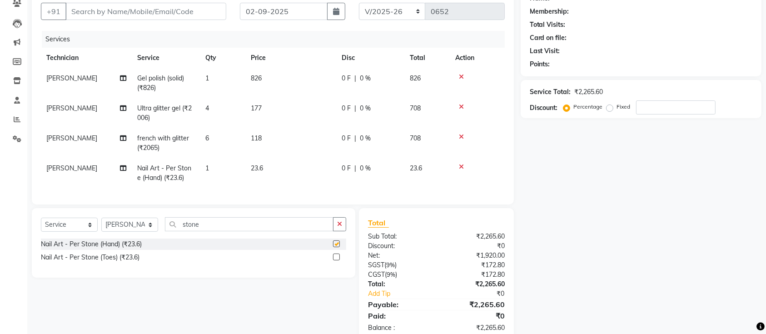
checkbox input "false"
click at [217, 170] on td "1" at bounding box center [222, 173] width 45 height 30
select select "33291"
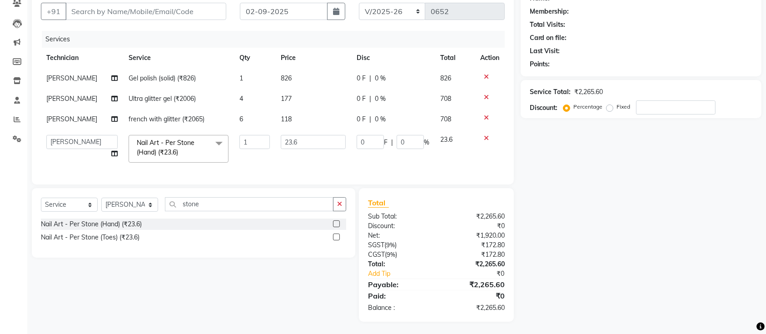
click at [236, 165] on td "1" at bounding box center [254, 149] width 41 height 39
click at [248, 126] on td "6" at bounding box center [254, 119] width 41 height 20
select select "33291"
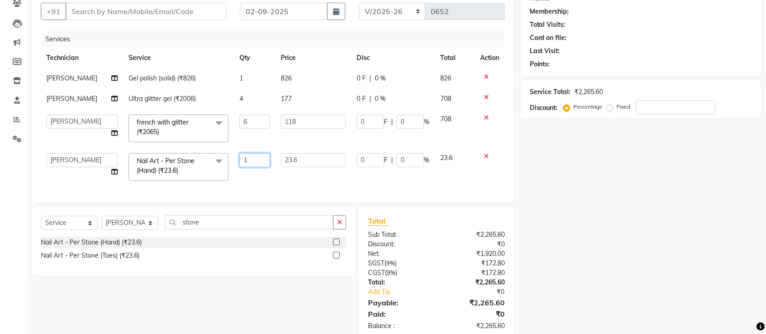
click at [259, 157] on input "1" at bounding box center [255, 160] width 30 height 14
type input "10"
click at [629, 210] on div "Name: Membership: Total Visits: Card on file: Last Visit: Points: Service Total…" at bounding box center [645, 163] width 248 height 354
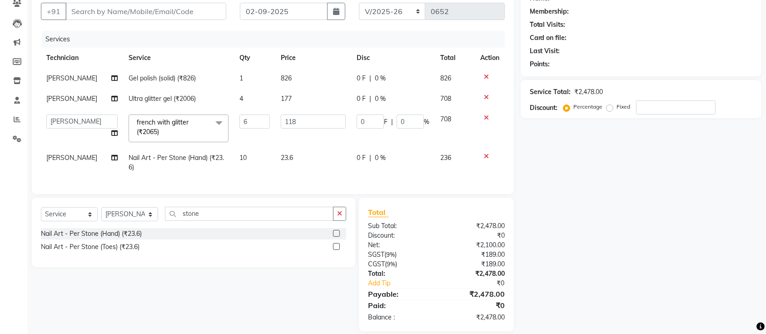
click at [573, 247] on div "Name: Membership: Total Visits: Card on file: Last Visit: Points: Service Total…" at bounding box center [645, 158] width 248 height 345
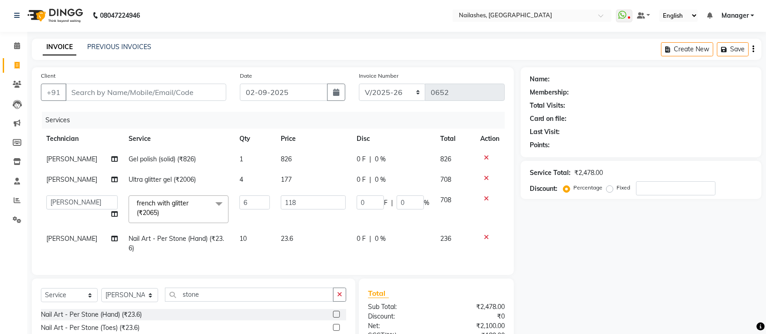
scroll to position [101, 0]
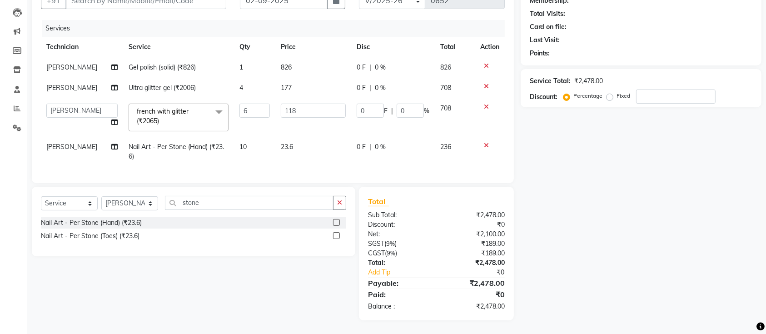
click at [255, 137] on td "10" at bounding box center [254, 152] width 41 height 30
select select "33291"
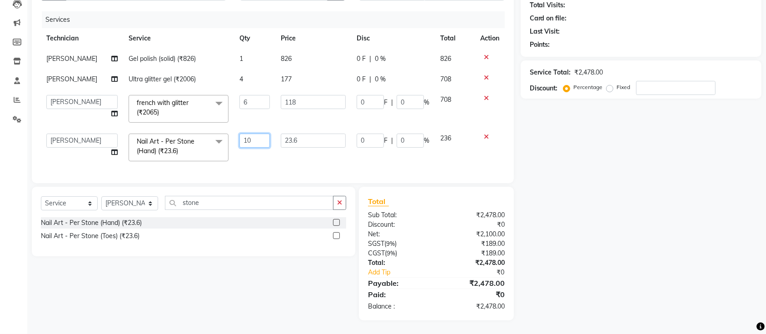
click at [256, 135] on input "10" at bounding box center [255, 141] width 30 height 14
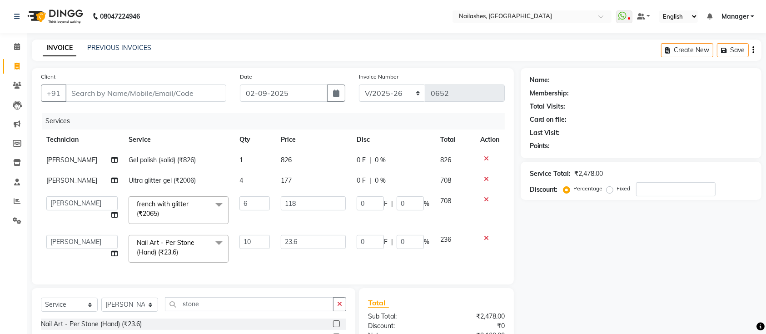
drag, startPoint x: 676, startPoint y: 303, endPoint x: 456, endPoint y: 231, distance: 231.4
click at [676, 302] on div "Name: Membership: Total Visits: Card on file: Last Visit: Points: Service Total…" at bounding box center [645, 245] width 248 height 354
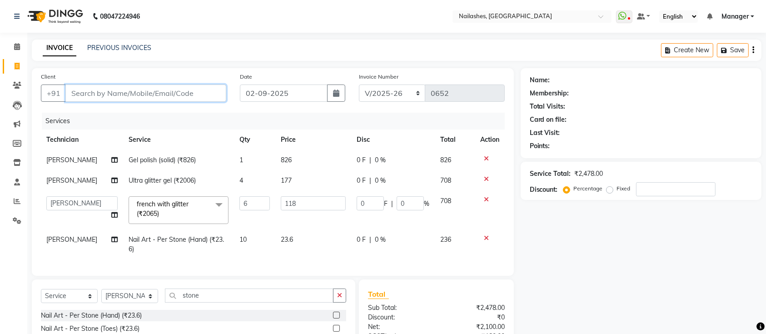
click at [199, 96] on input "Client" at bounding box center [145, 93] width 161 height 17
click at [594, 266] on div "Name: Membership: Total Visits: Card on file: Last Visit: Points: Service Total…" at bounding box center [645, 240] width 248 height 345
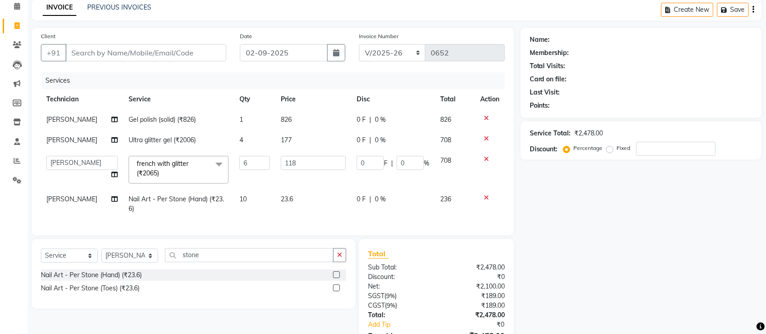
scroll to position [101, 0]
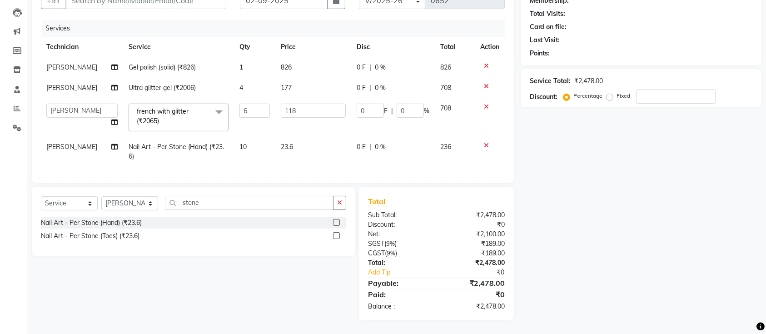
click at [262, 137] on td "10" at bounding box center [254, 152] width 41 height 30
select select "33291"
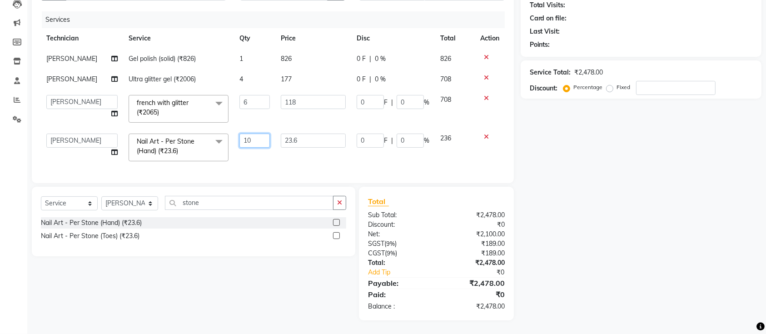
click at [265, 137] on input "10" at bounding box center [255, 141] width 30 height 14
type input "1"
type input "5"
drag, startPoint x: 606, startPoint y: 201, endPoint x: 597, endPoint y: 199, distance: 9.3
click at [606, 200] on div "Name: Membership: Total Visits: Card on file: Last Visit: Points: Service Total…" at bounding box center [645, 144] width 248 height 354
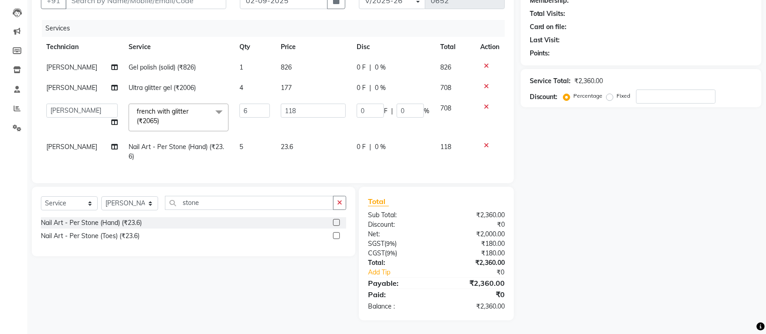
click at [580, 220] on div "Name: Membership: Total Visits: Card on file: Last Visit: Points: Service Total…" at bounding box center [645, 147] width 248 height 345
click at [585, 179] on div "Name: Membership: Total Visits: Card on file: Last Visit: Points: Service Total…" at bounding box center [645, 147] width 248 height 345
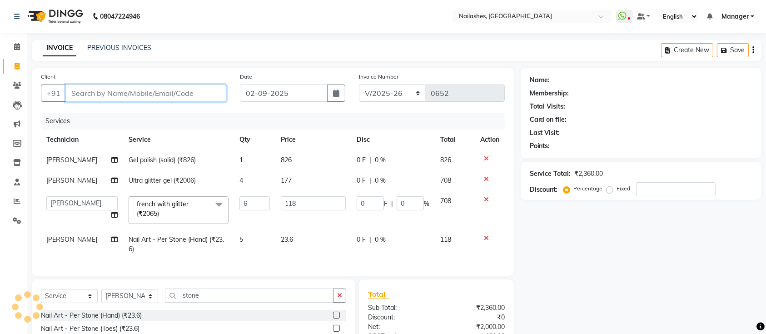
click at [194, 92] on input "Client" at bounding box center [145, 93] width 161 height 17
type input "8"
type input "0"
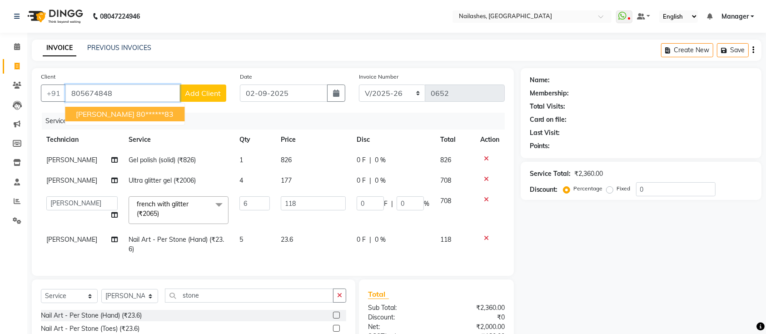
click at [136, 110] on ngb-highlight "80******83" at bounding box center [154, 114] width 37 height 9
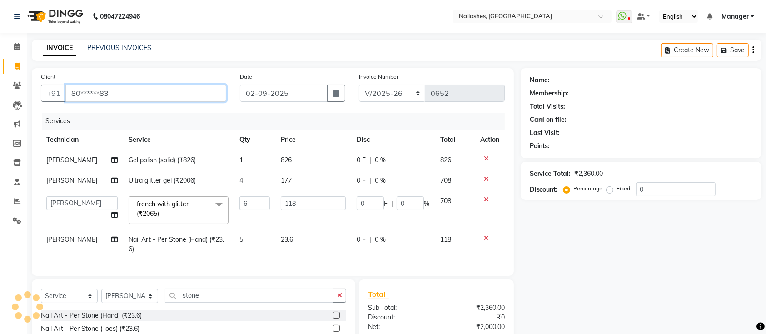
type input "80******83"
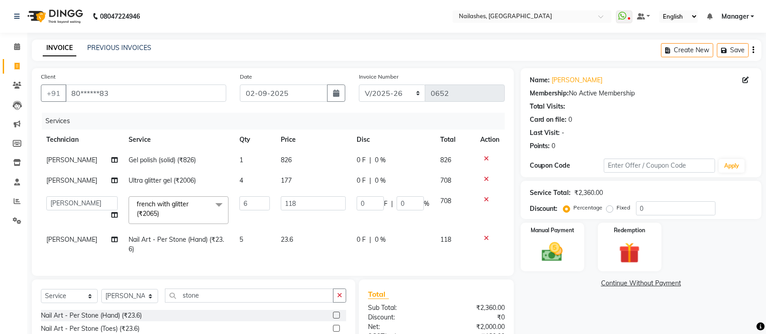
click at [590, 285] on div "Name: Sanjana Membership: No Active Membership Total Visits: Card on file: 0 La…" at bounding box center [645, 240] width 248 height 345
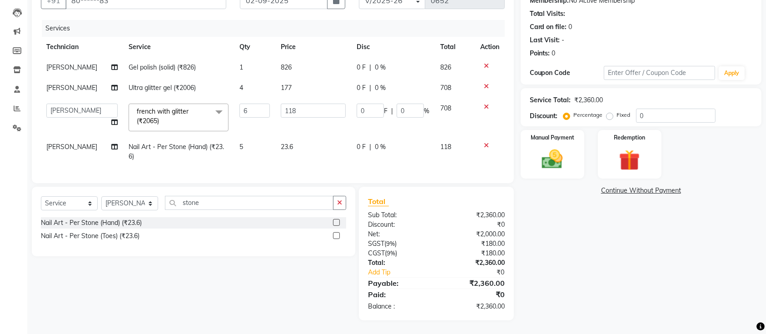
click at [617, 111] on label "Fixed" at bounding box center [624, 115] width 14 height 8
click at [609, 112] on input "Fixed" at bounding box center [612, 115] width 6 height 6
radio input "true"
click at [651, 109] on input "0" at bounding box center [676, 116] width 80 height 14
type input "6"
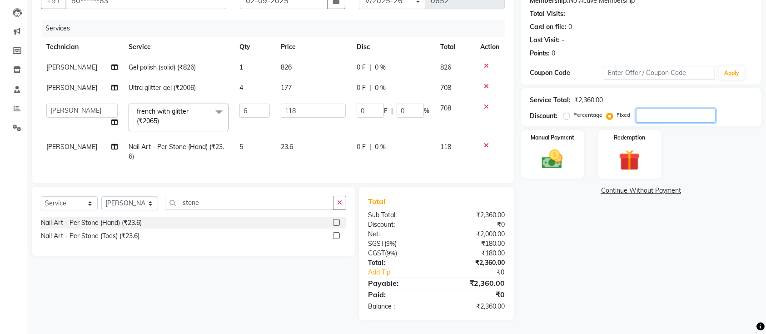
type input "1.8"
type input "0.25"
type input "60"
type input "18"
type input "2.54"
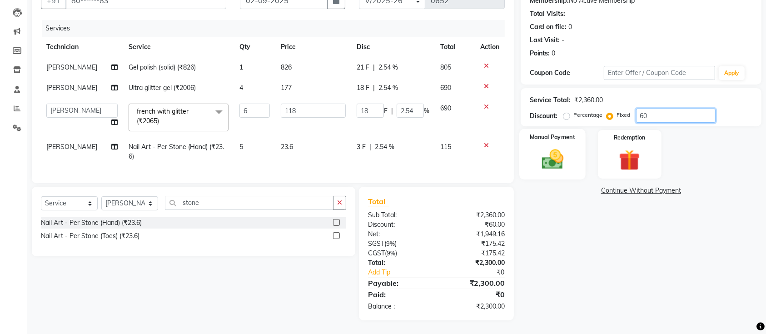
type input "60"
click at [541, 147] on img at bounding box center [552, 159] width 35 height 25
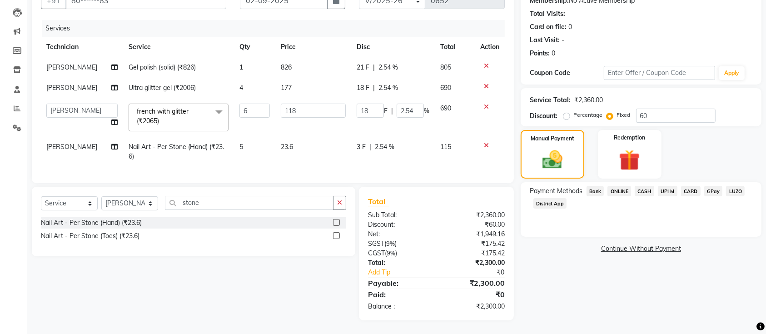
click at [620, 186] on span "ONLINE" at bounding box center [620, 191] width 24 height 10
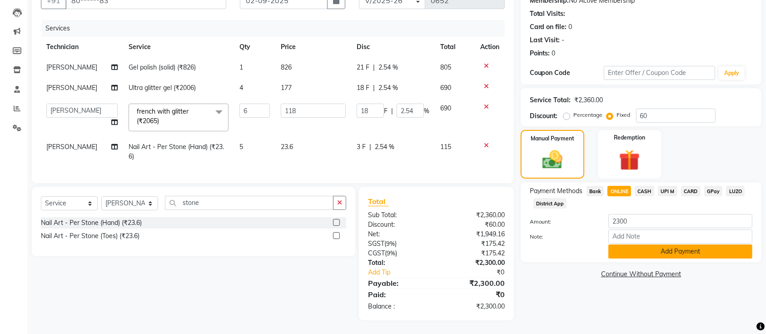
click at [651, 245] on button "Add Payment" at bounding box center [681, 252] width 144 height 14
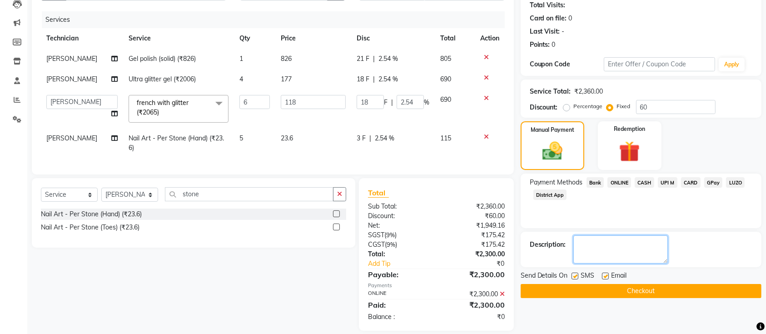
click at [639, 253] on textarea at bounding box center [621, 249] width 95 height 28
click at [607, 246] on textarea at bounding box center [621, 249] width 95 height 28
type textarea "60rupee disc"
click at [618, 294] on button "Checkout" at bounding box center [641, 291] width 241 height 14
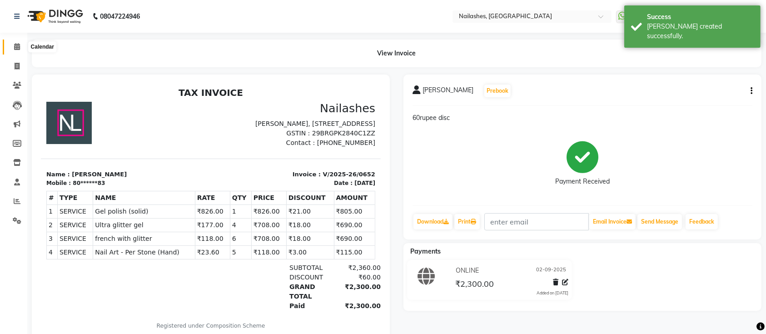
click at [18, 50] on icon at bounding box center [17, 46] width 6 height 7
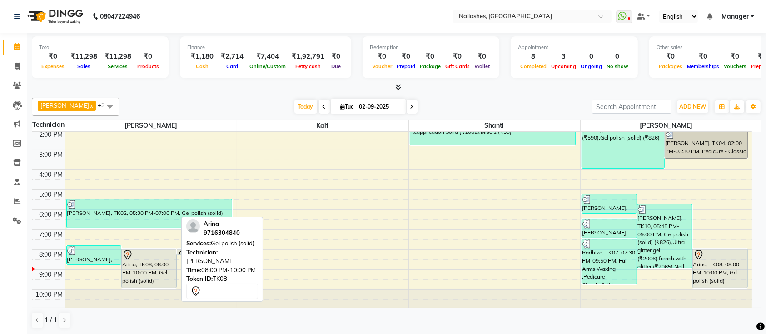
click at [160, 266] on div "Arina, TK08, 08:00 PM-10:00 PM, Gel polish (solid)" at bounding box center [149, 268] width 55 height 39
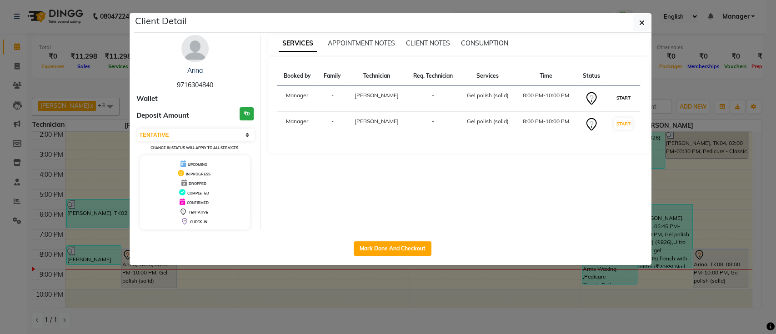
click at [621, 100] on button "START" at bounding box center [623, 97] width 19 height 11
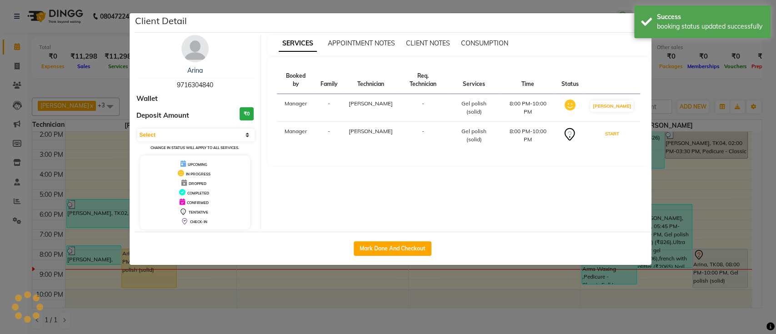
click at [620, 128] on button "START" at bounding box center [611, 133] width 19 height 11
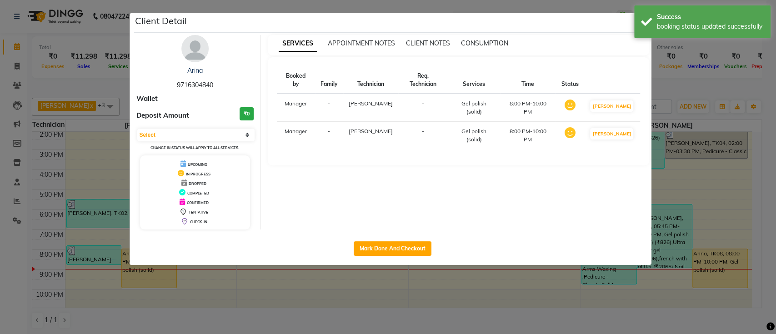
select select "1"
click at [275, 300] on ngb-modal-window "Client Detail Arina 9716304840 Wallet Deposit Amount ₹0 Select IN SERVICE CONFI…" at bounding box center [388, 167] width 776 height 334
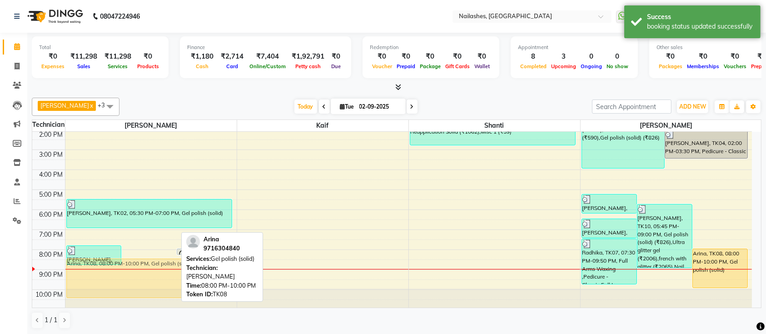
drag, startPoint x: 156, startPoint y: 271, endPoint x: 156, endPoint y: 276, distance: 5.0
click at [156, 282] on div "varsha, TK09, 07:50 PM-08:50 PM, Nail Art - Chrome (Hand) (₹1770) Arina, TK08, …" at bounding box center [150, 170] width 171 height 280
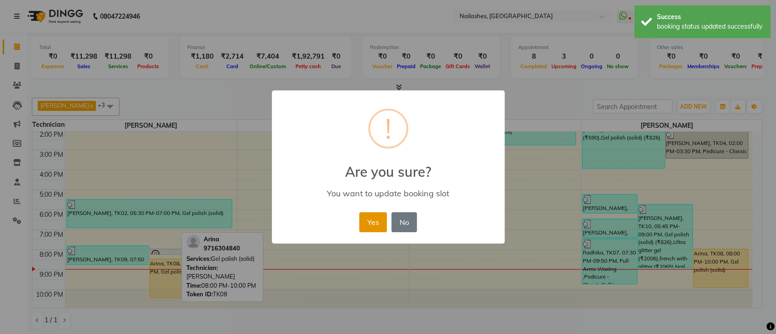
drag, startPoint x: 368, startPoint y: 220, endPoint x: 376, endPoint y: 220, distance: 7.7
click at [368, 220] on button "Yes" at bounding box center [373, 222] width 28 height 20
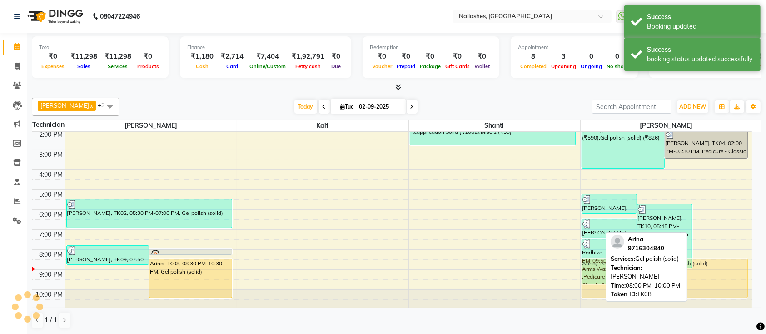
drag, startPoint x: 705, startPoint y: 272, endPoint x: 705, endPoint y: 286, distance: 14.5
click at [705, 286] on div "Akansha, TK06, 05:15 PM-06:15 PM, Restoration - Removal of Nail Paint (Hand) sa…" at bounding box center [667, 170] width 172 height 280
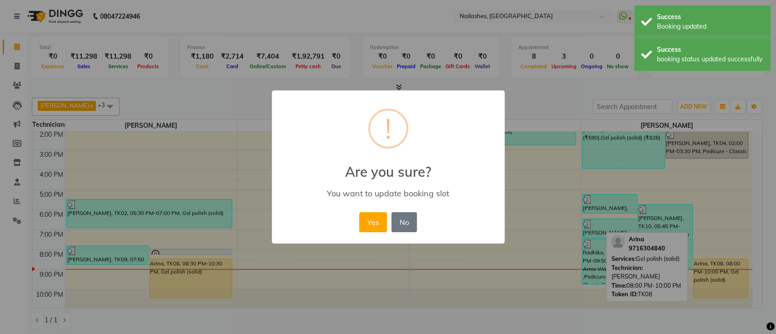
drag, startPoint x: 376, startPoint y: 231, endPoint x: 369, endPoint y: 190, distance: 41.2
click at [368, 205] on div "× ! Are you sure? You want to update booking slot Yes No No" at bounding box center [388, 167] width 233 height 154
